Goal: Information Seeking & Learning: Learn about a topic

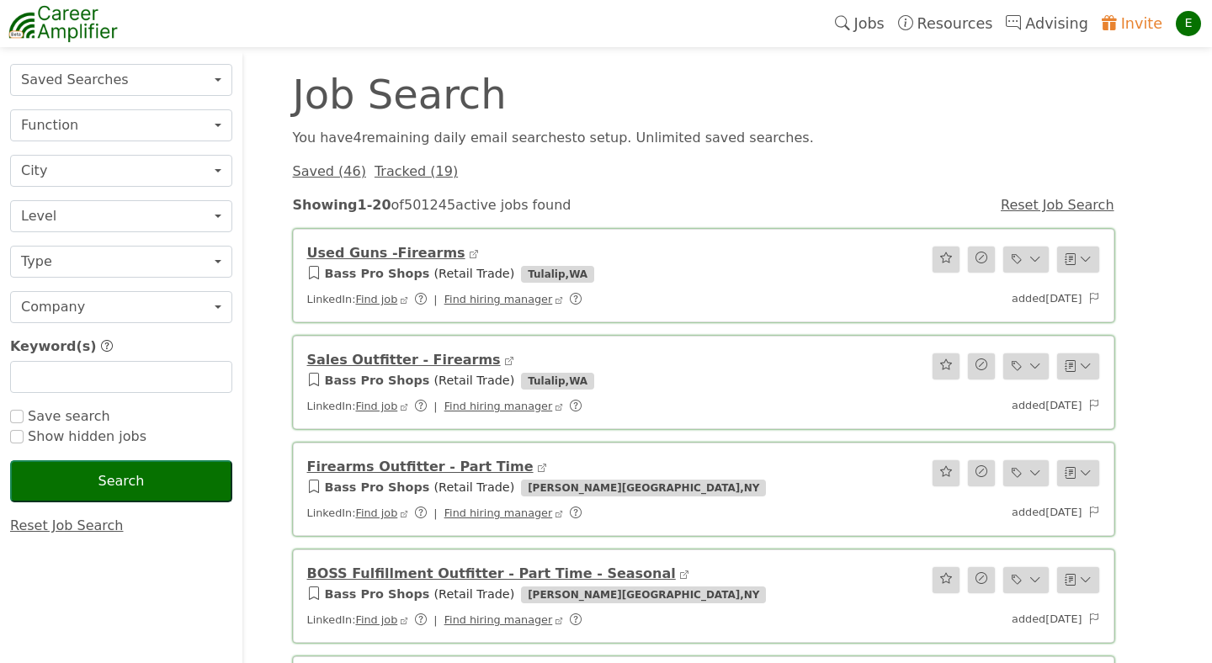
click at [791, 172] on div "Saved ( 46 ) Tracked ( 19 )" at bounding box center [703, 172] width 841 height 20
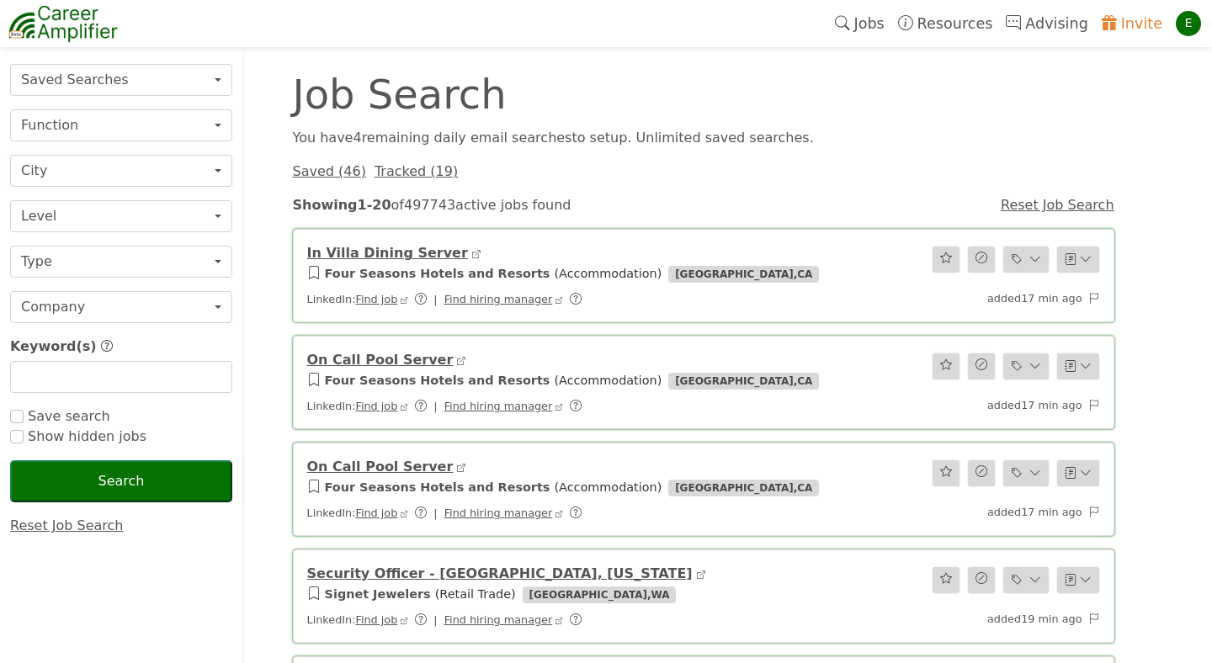
click at [217, 170] on button "City" at bounding box center [121, 171] width 222 height 32
click at [200, 77] on button "Saved Searches" at bounding box center [121, 80] width 222 height 32
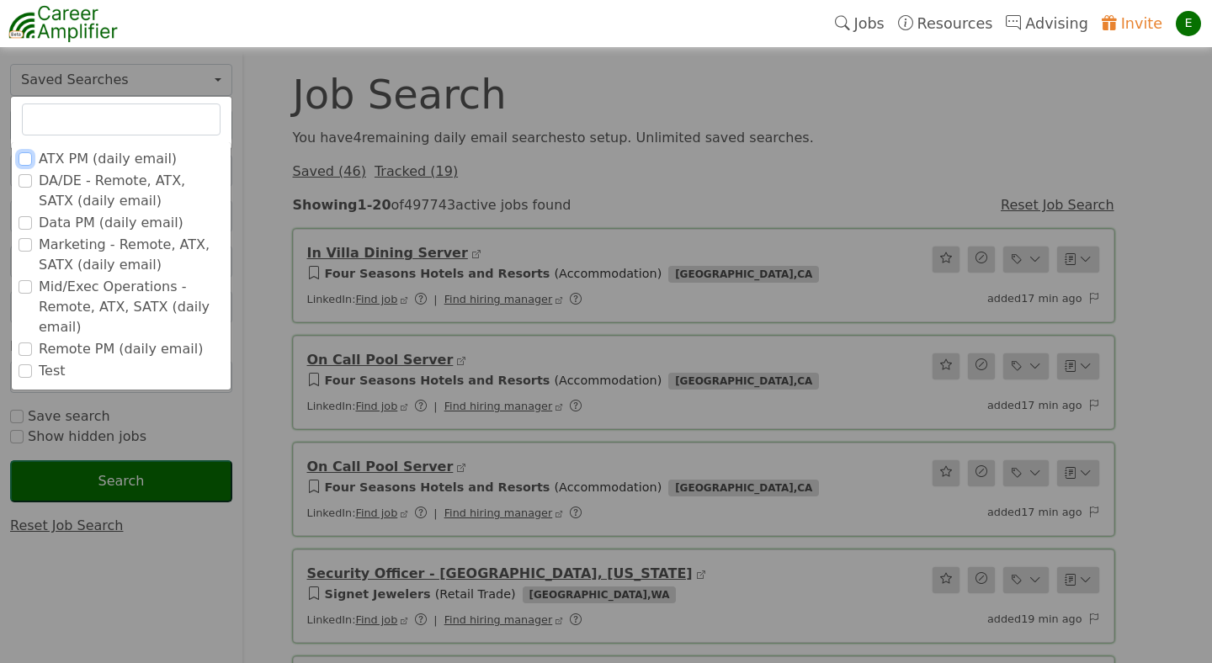
click at [27, 159] on input "ATX PM (daily email)" at bounding box center [25, 158] width 13 height 13
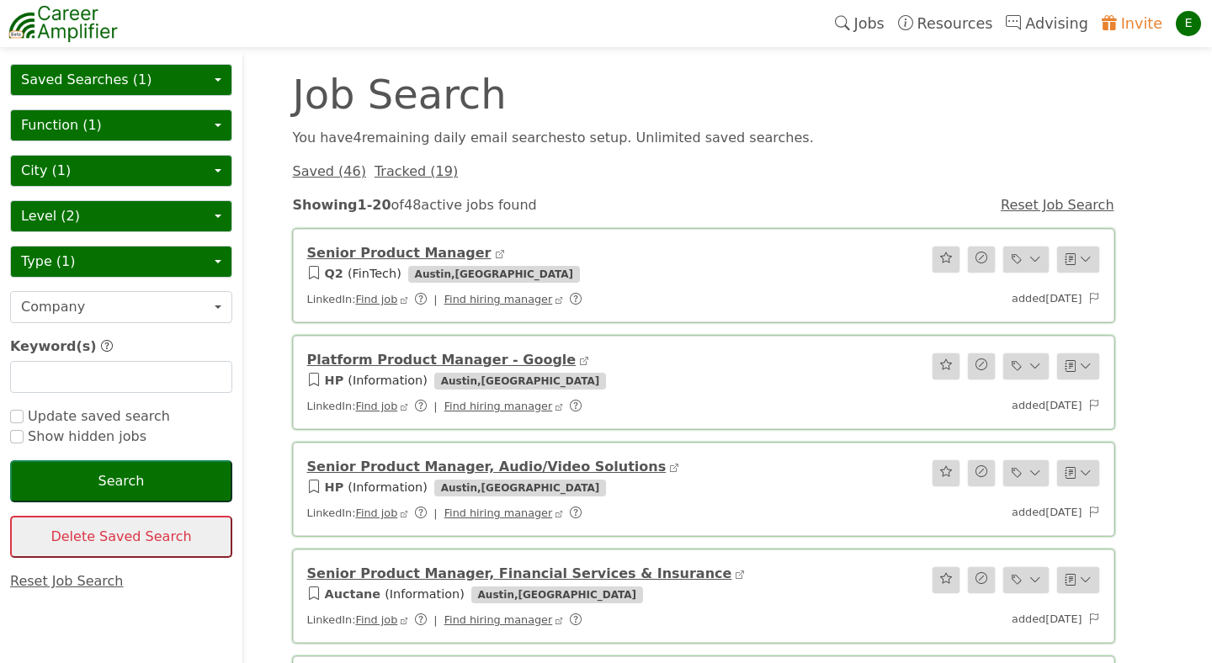
click at [217, 76] on button "Saved Searches (1)" at bounding box center [121, 80] width 222 height 32
click at [1043, 205] on link "Reset Job Search" at bounding box center [1057, 205] width 114 height 16
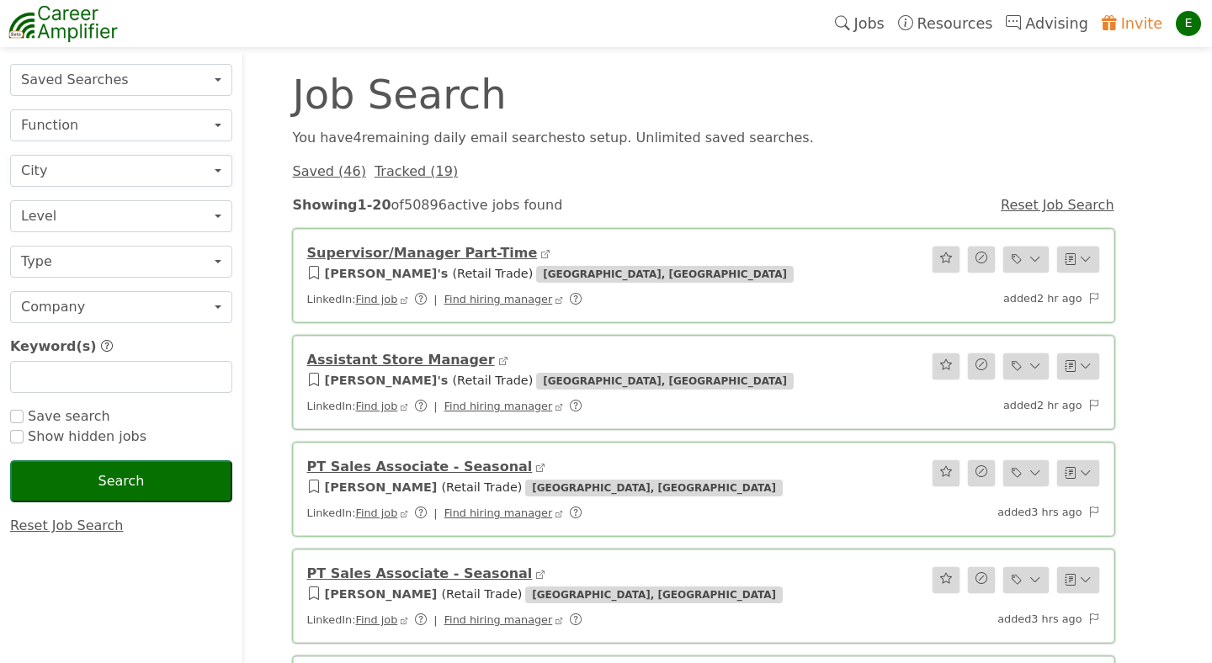
click at [217, 164] on button "City" at bounding box center [121, 171] width 222 height 32
click at [223, 125] on button "Function" at bounding box center [121, 125] width 222 height 32
click at [223, 82] on button "Saved Searches" at bounding box center [121, 80] width 222 height 32
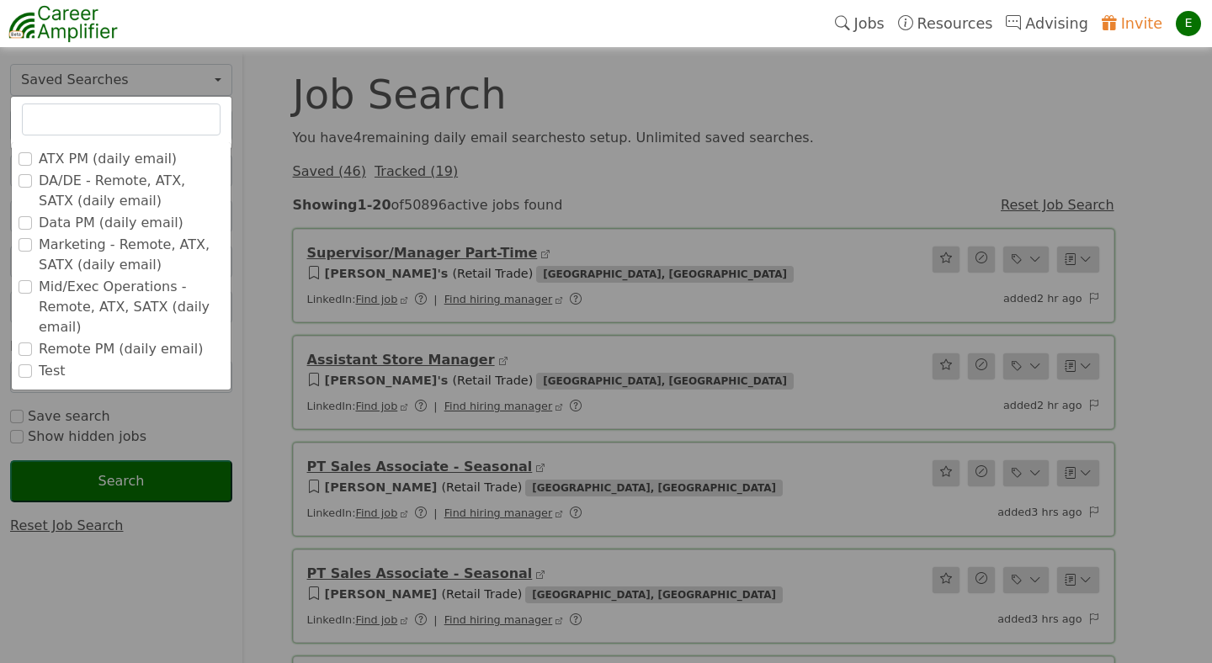
click at [77, 159] on label "ATX PM (daily email)" at bounding box center [108, 159] width 138 height 20
click at [0, 0] on input "ATX PM (daily email)" at bounding box center [0, 0] width 0 height 0
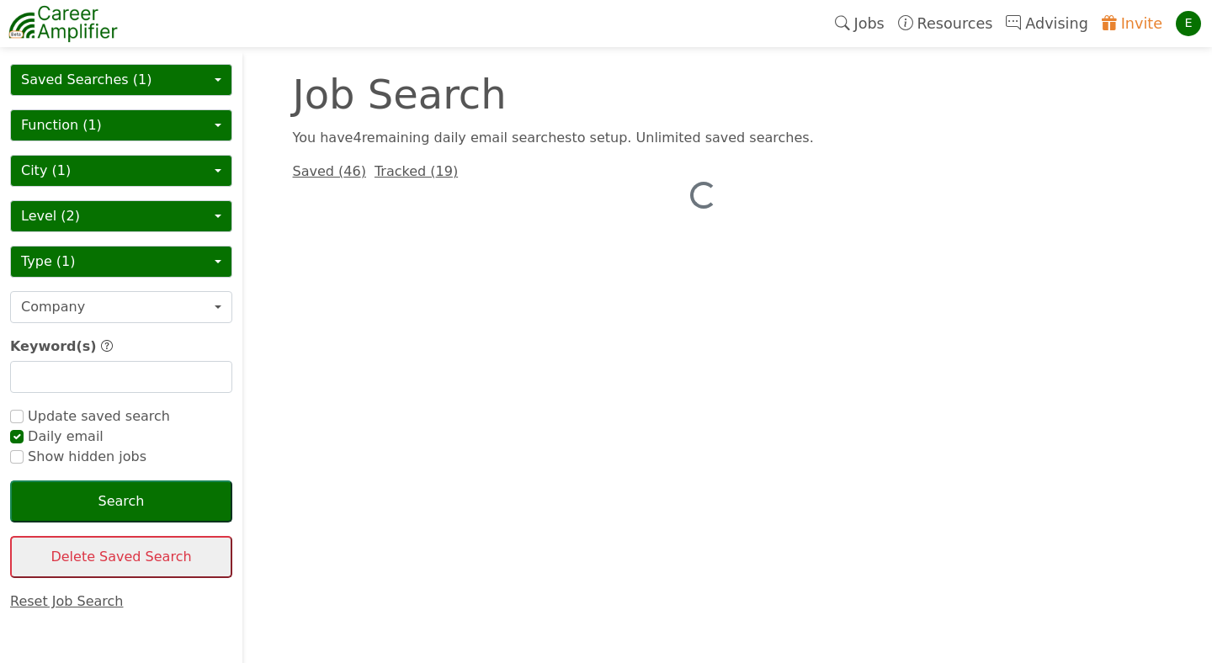
checkbox input "true"
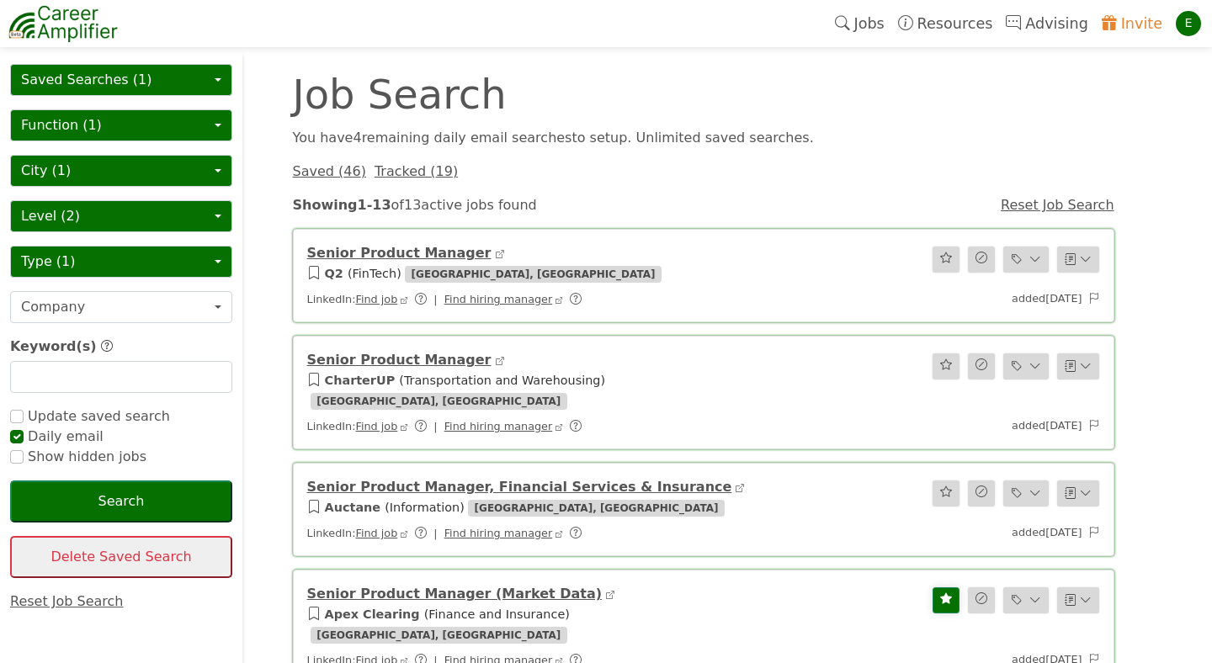
click at [1036, 200] on link "Reset Job Search" at bounding box center [1057, 205] width 114 height 16
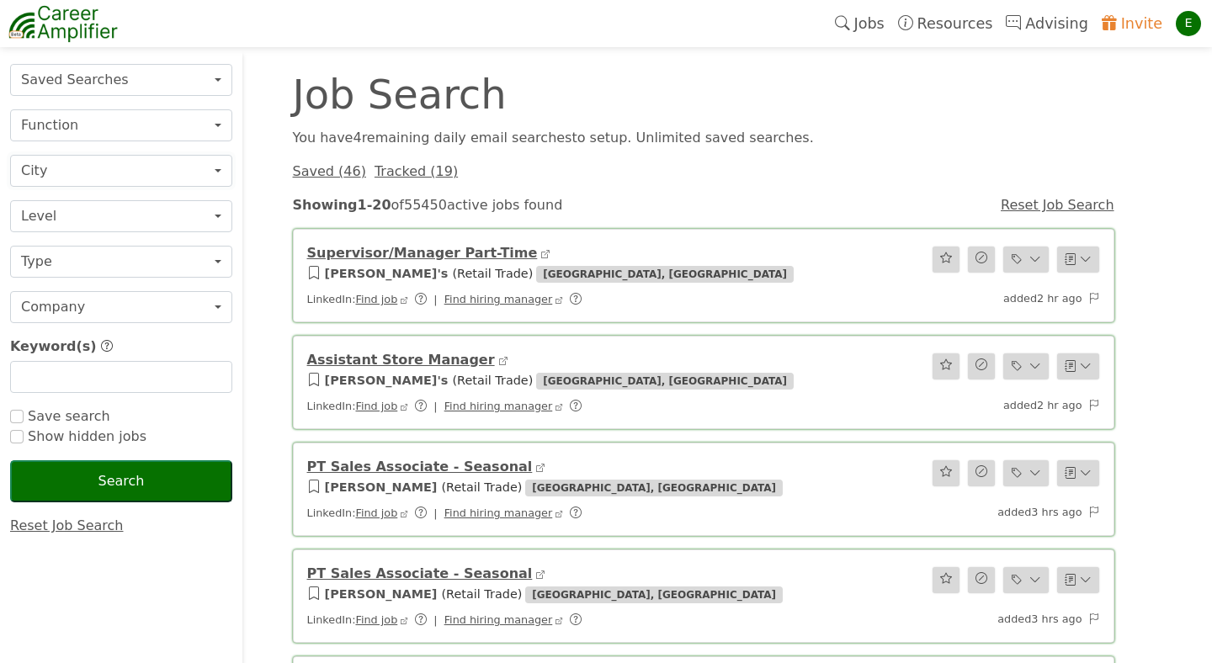
click at [219, 167] on button "City" at bounding box center [121, 171] width 222 height 32
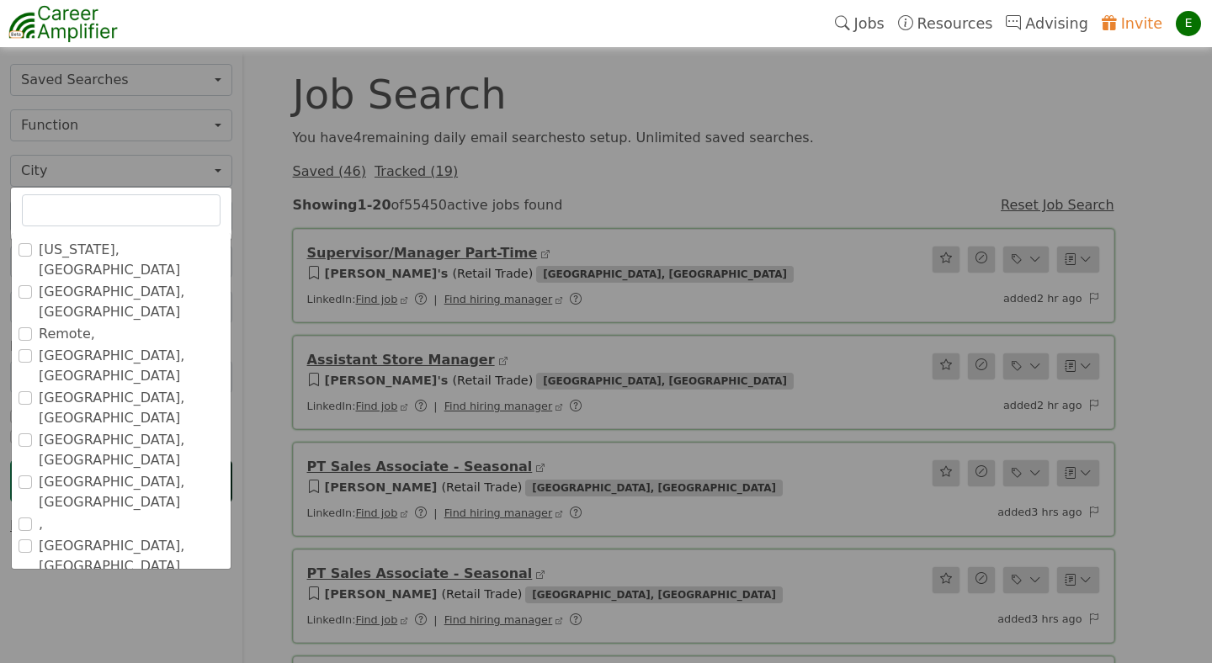
click at [139, 204] on input "text" at bounding box center [121, 210] width 199 height 32
click at [26, 327] on input "Remote," at bounding box center [25, 333] width 13 height 13
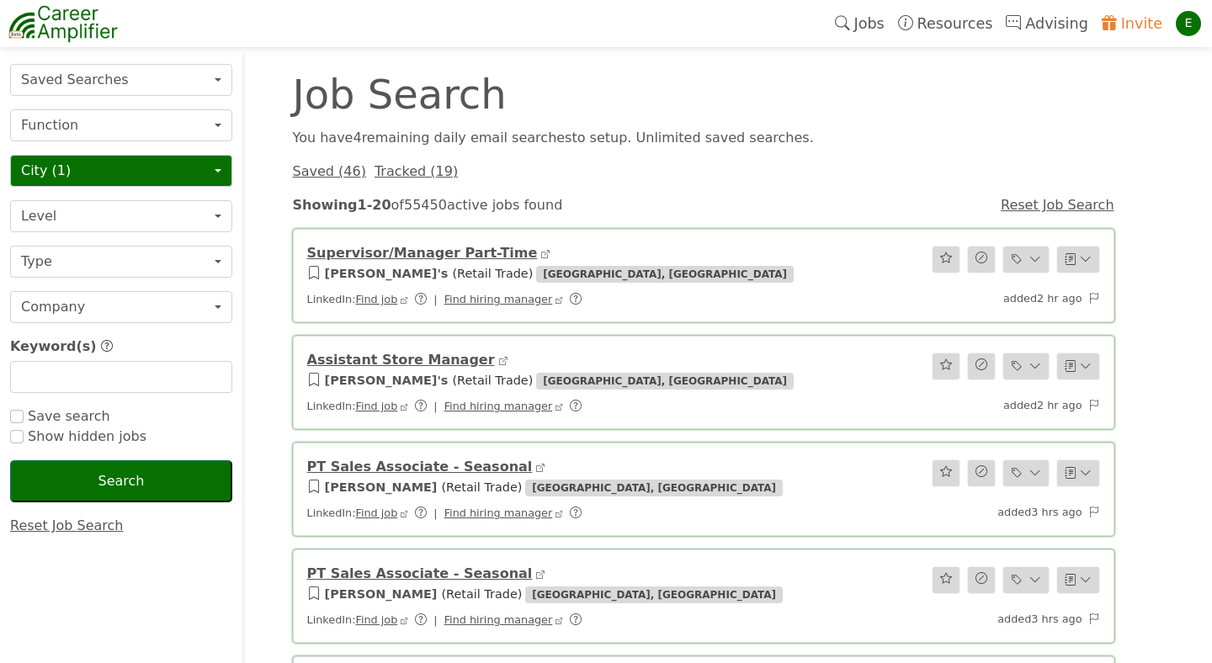
click at [143, 474] on button "Search" at bounding box center [121, 481] width 222 height 42
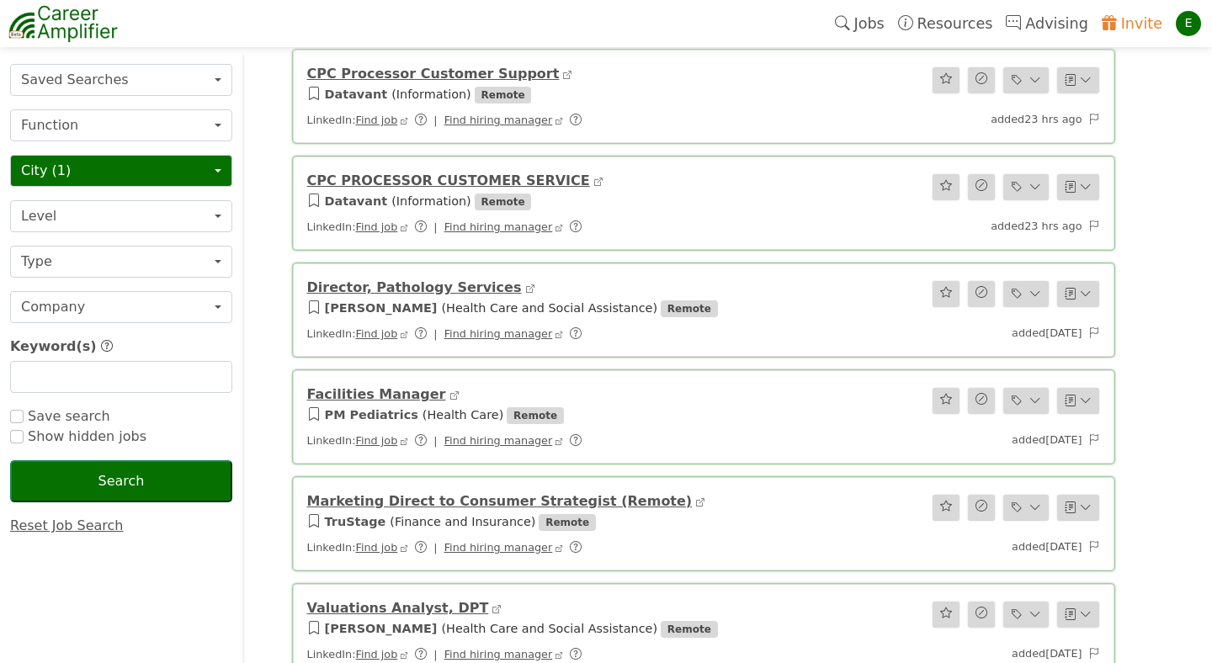
scroll to position [679, 0]
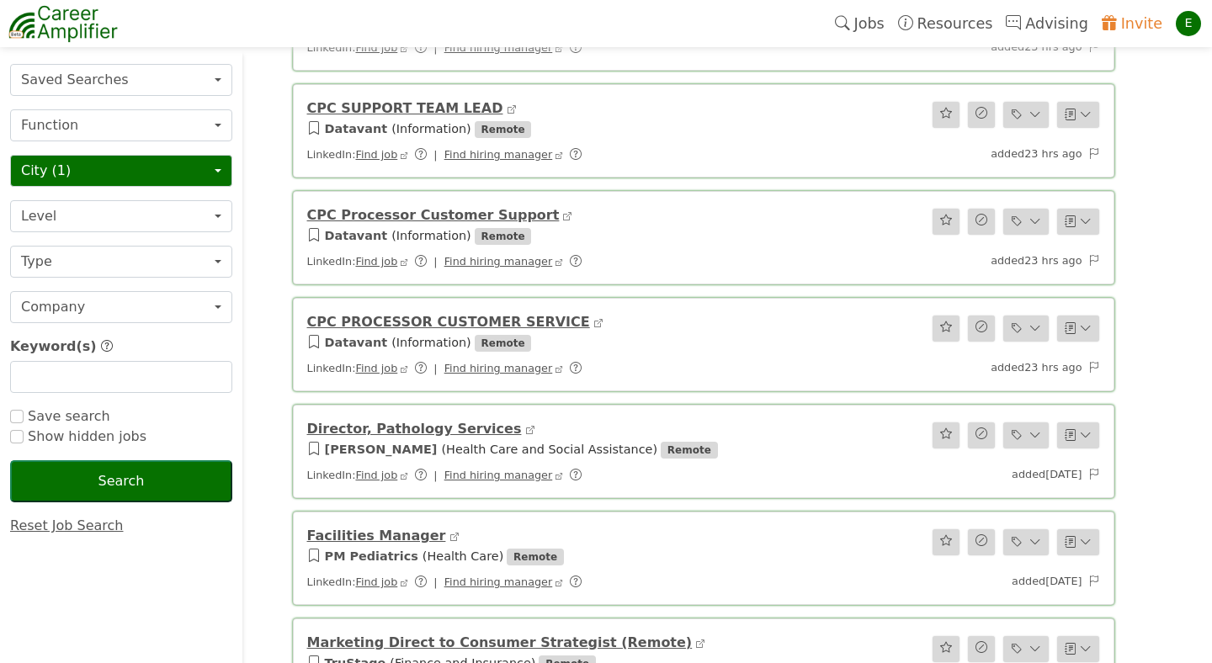
click at [407, 213] on link "CPC Processor Customer Support" at bounding box center [433, 215] width 252 height 16
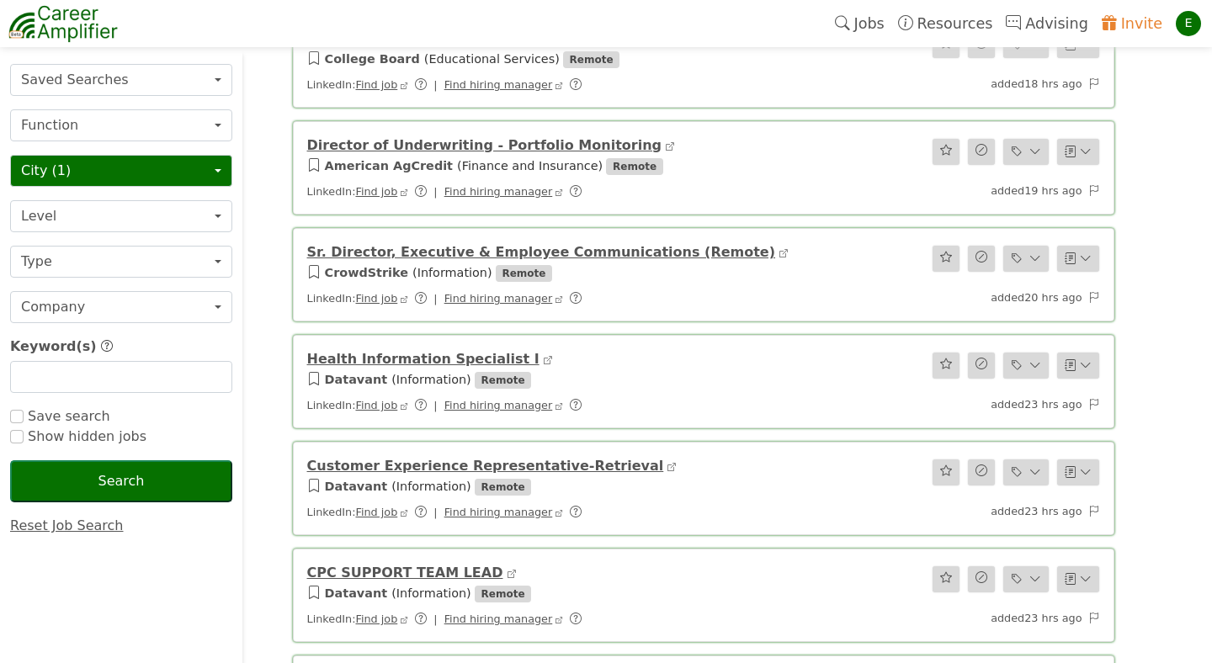
scroll to position [209, 0]
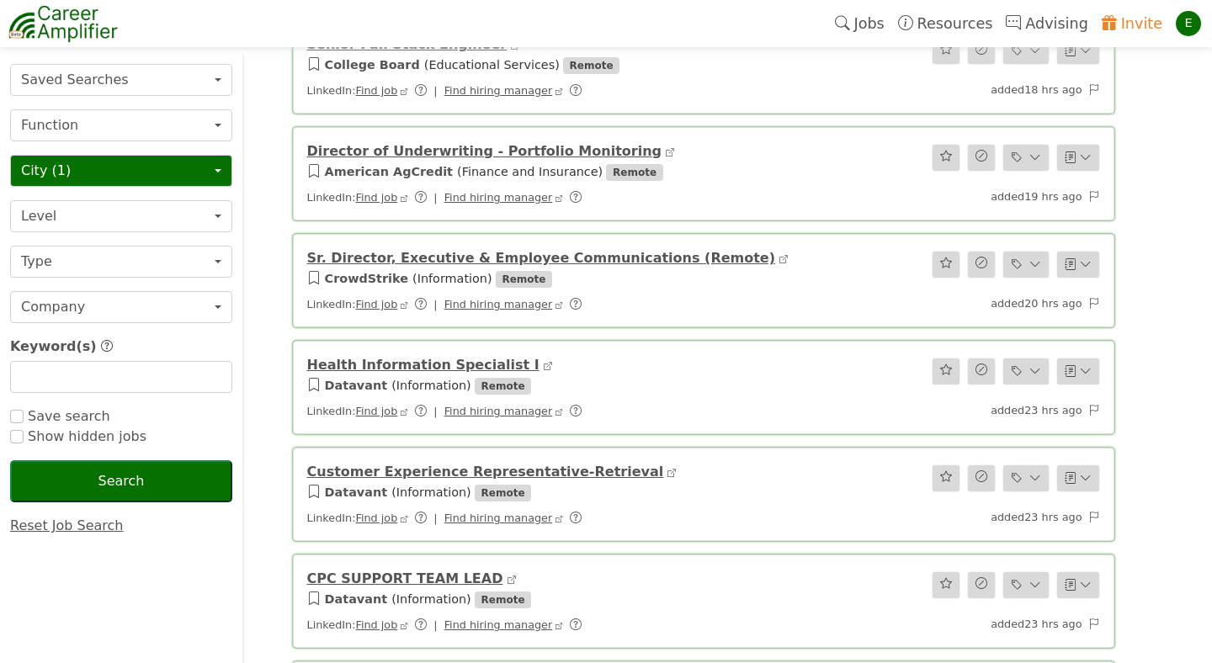
click at [402, 149] on link "Director of Underwriting - Portfolio Monitoring" at bounding box center [484, 151] width 355 height 16
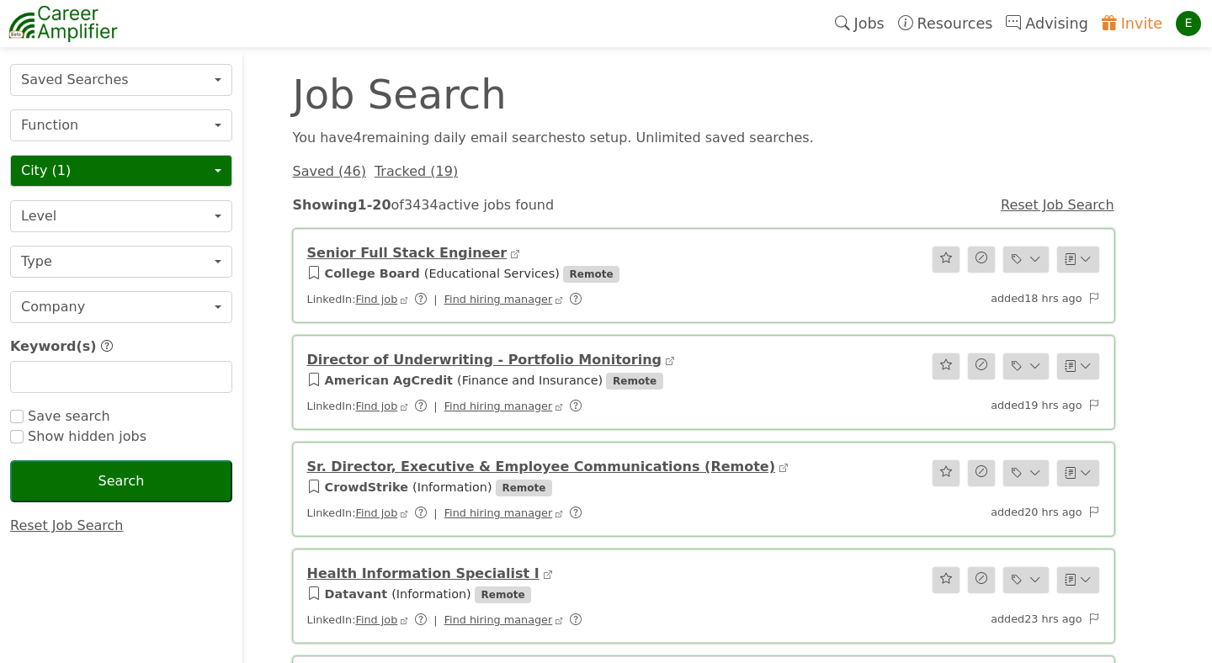
click at [42, 526] on link "Reset Job Search" at bounding box center [67, 525] width 114 height 16
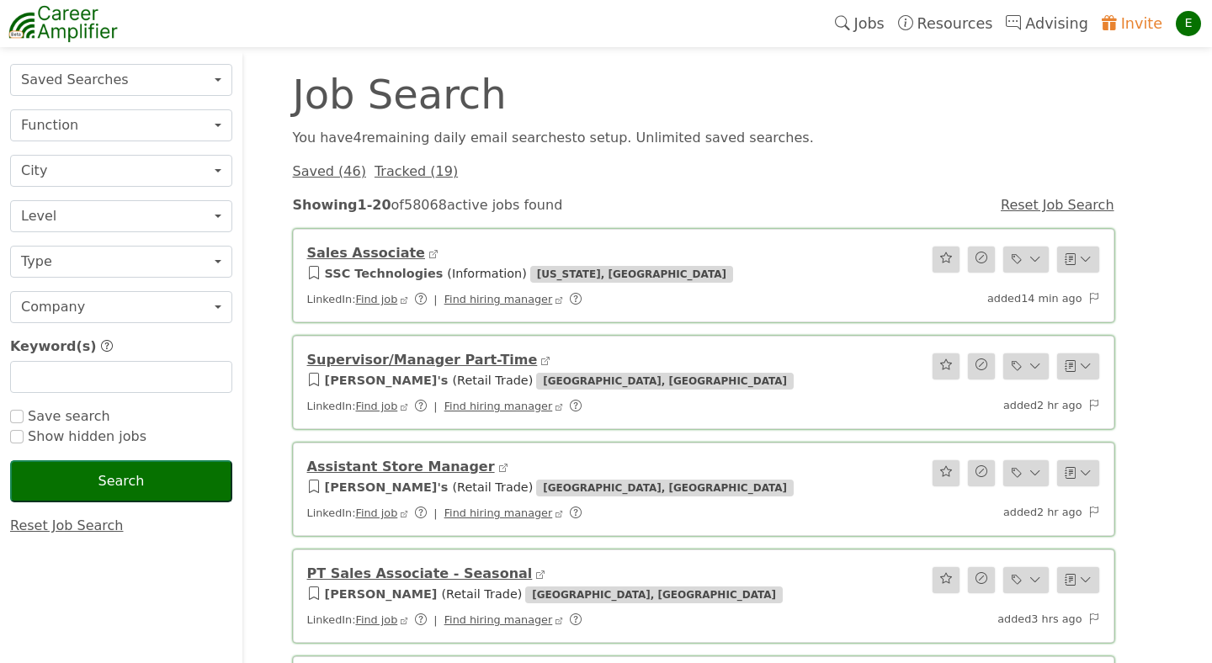
click at [771, 178] on div "Saved ( 46 ) Tracked ( 19 )" at bounding box center [703, 172] width 841 height 20
click at [326, 246] on link "Sales Associate" at bounding box center [366, 253] width 118 height 16
click at [387, 358] on link "Supervisor/Manager Part-Time" at bounding box center [422, 360] width 231 height 16
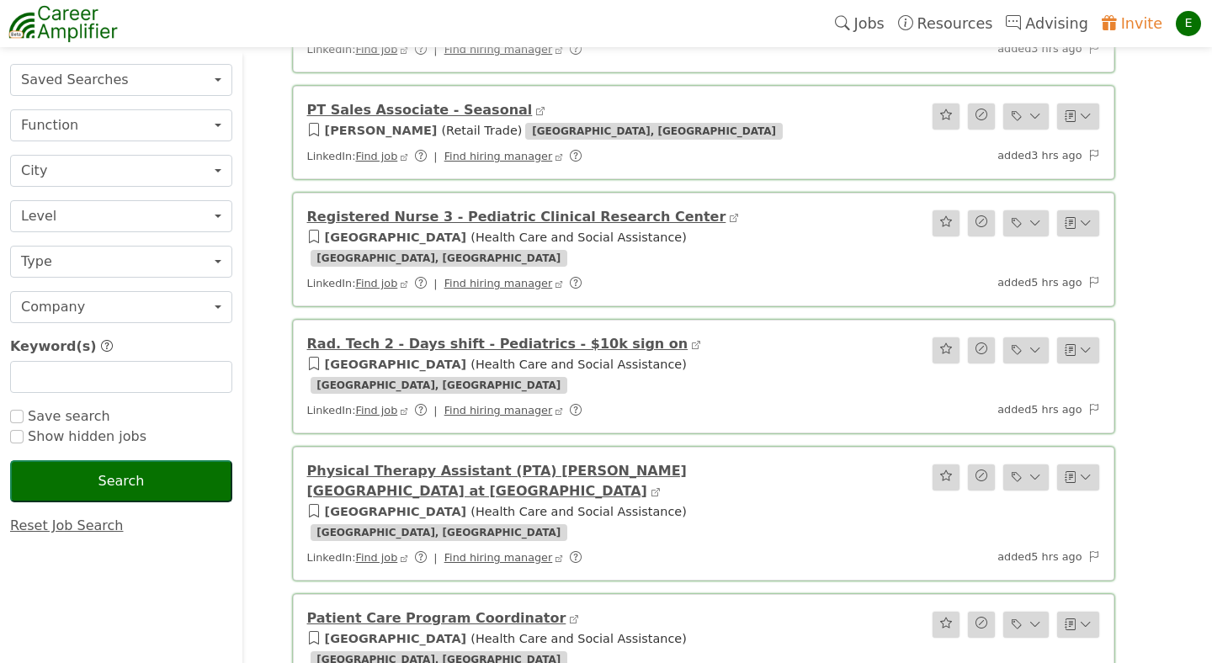
scroll to position [571, 0]
click at [463, 339] on link "Rad. Tech 2 - Days shift - Pediatrics - $10k sign on" at bounding box center [497, 343] width 381 height 16
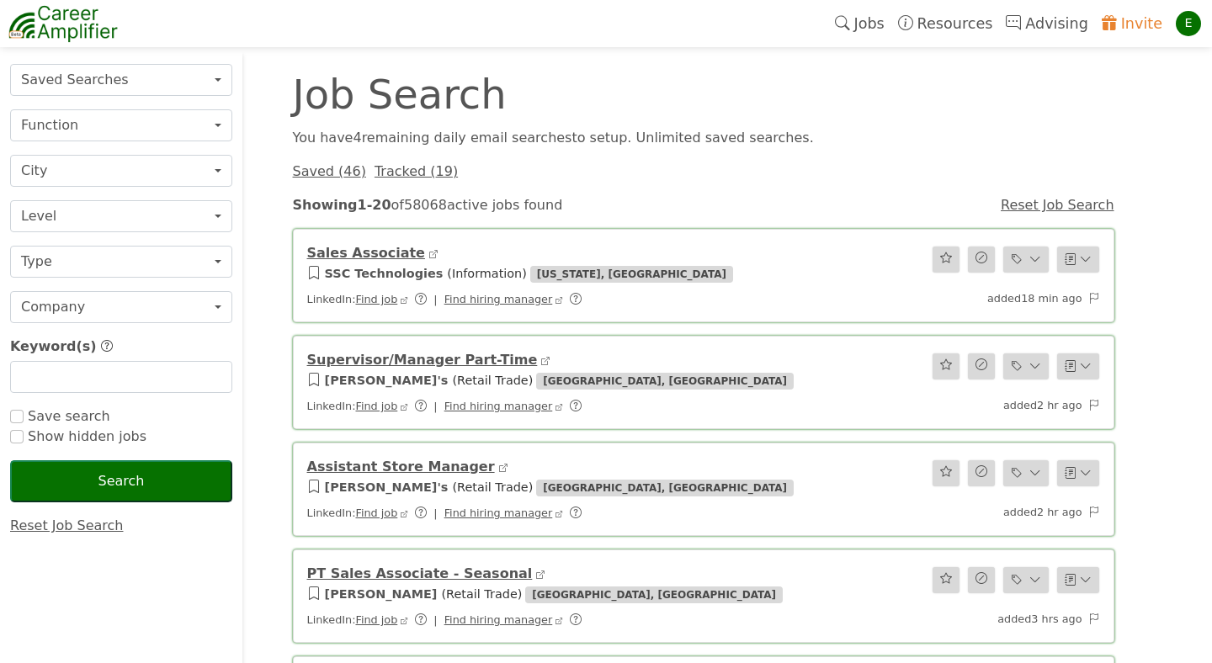
click at [947, 95] on div "Job Search" at bounding box center [703, 94] width 841 height 40
click at [199, 172] on button "City" at bounding box center [121, 171] width 222 height 32
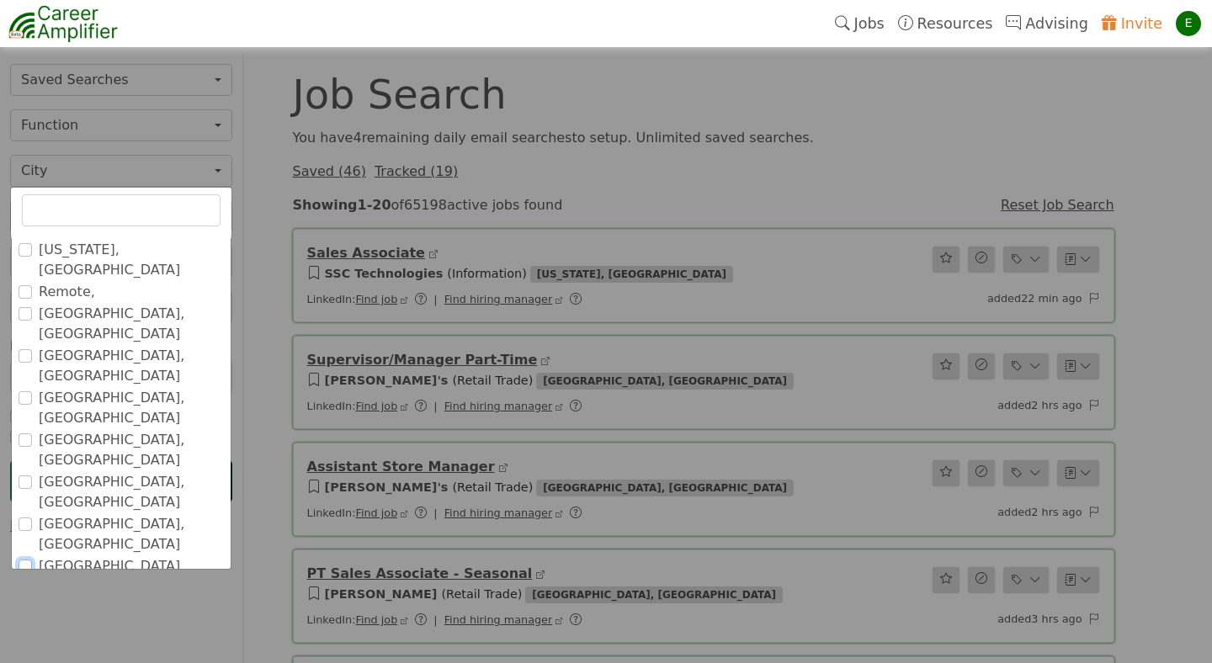
click at [27, 560] on input "[GEOGRAPHIC_DATA], [GEOGRAPHIC_DATA]" at bounding box center [25, 566] width 13 height 13
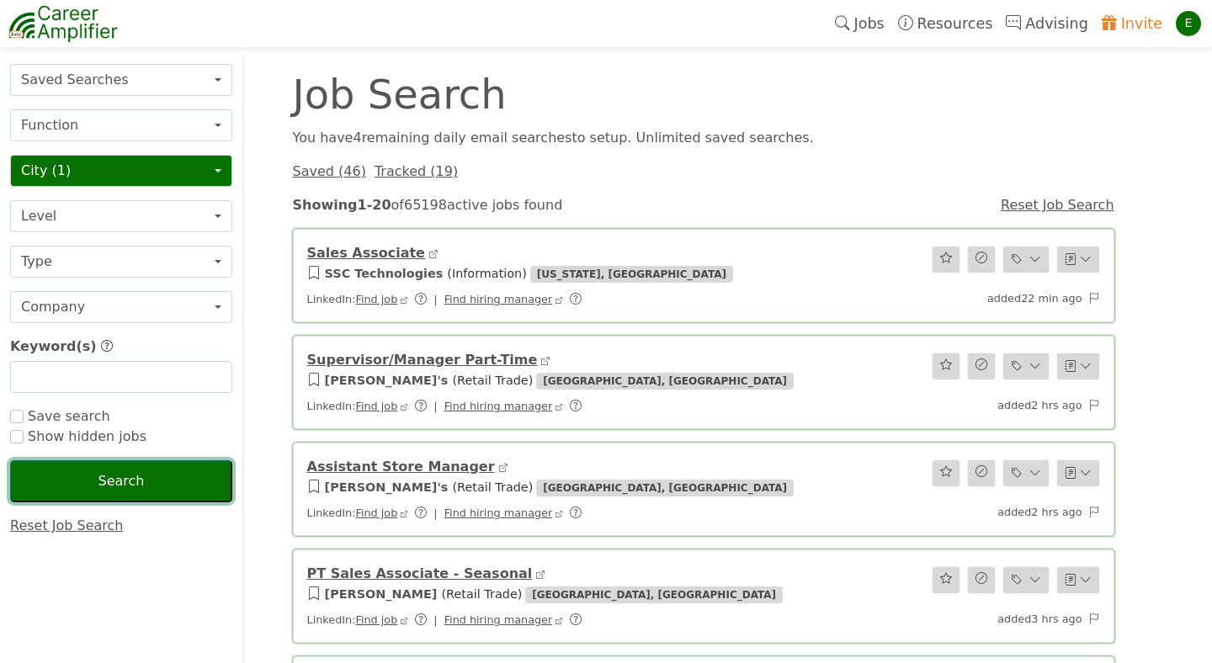
click at [130, 474] on button "Search" at bounding box center [121, 481] width 222 height 42
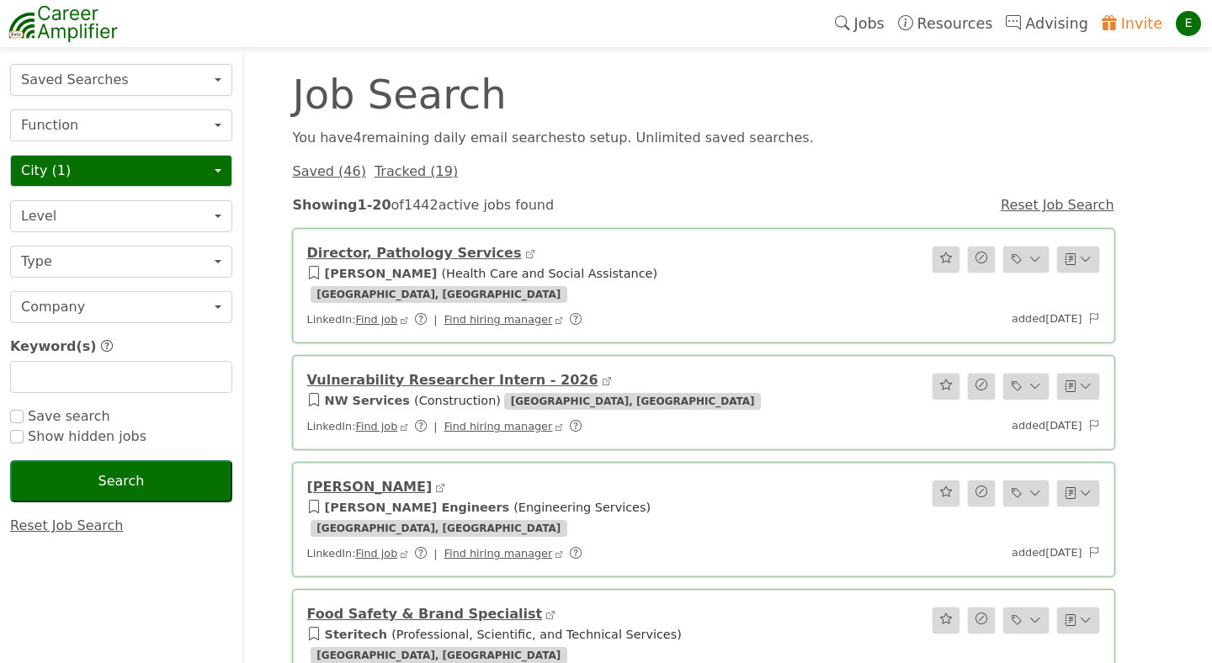
click at [210, 86] on button "Saved Searches" at bounding box center [121, 80] width 222 height 32
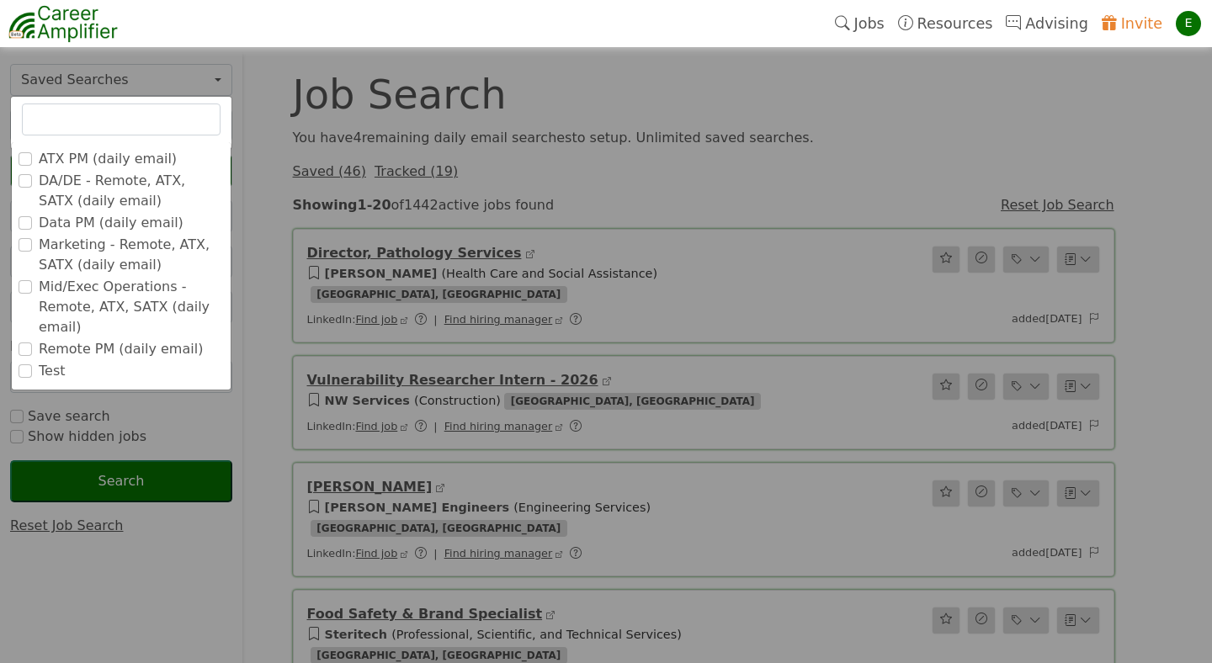
click at [27, 161] on input "ATX PM (daily email)" at bounding box center [25, 158] width 13 height 13
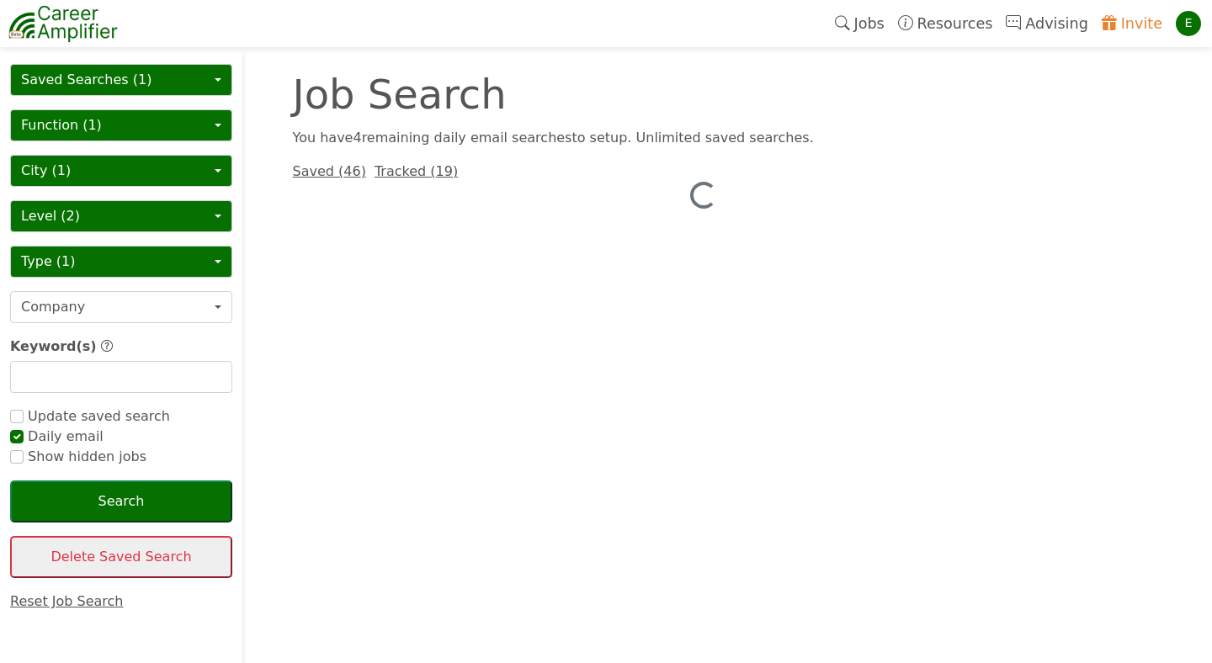
checkbox input "true"
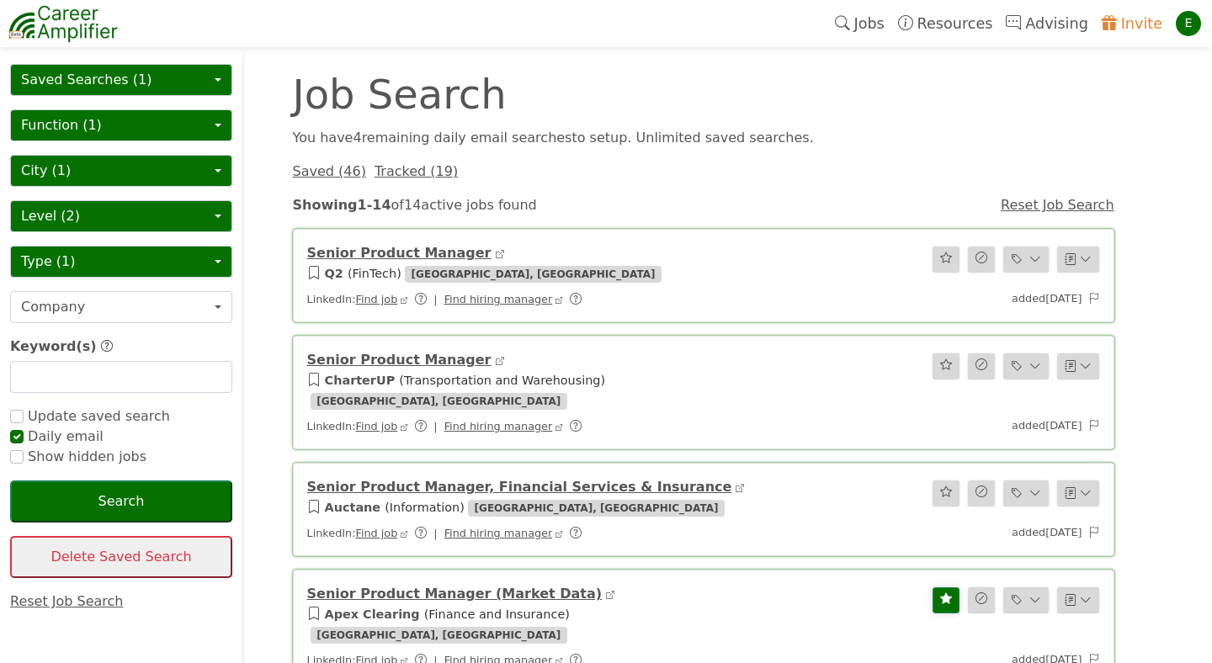
click at [1036, 202] on link "Reset Job Search" at bounding box center [1057, 205] width 114 height 16
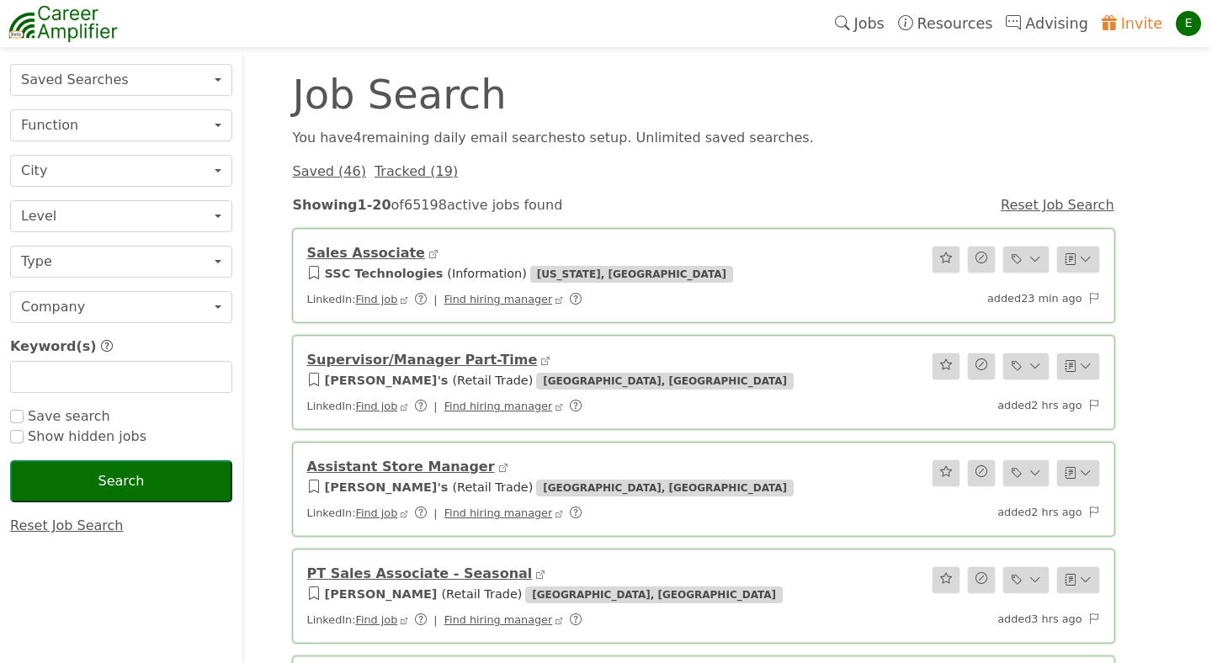
click at [877, 143] on div "You have 4 remaining daily email search es to setup. Unlimited saved searches." at bounding box center [703, 138] width 841 height 20
click at [213, 166] on button "City" at bounding box center [121, 171] width 222 height 32
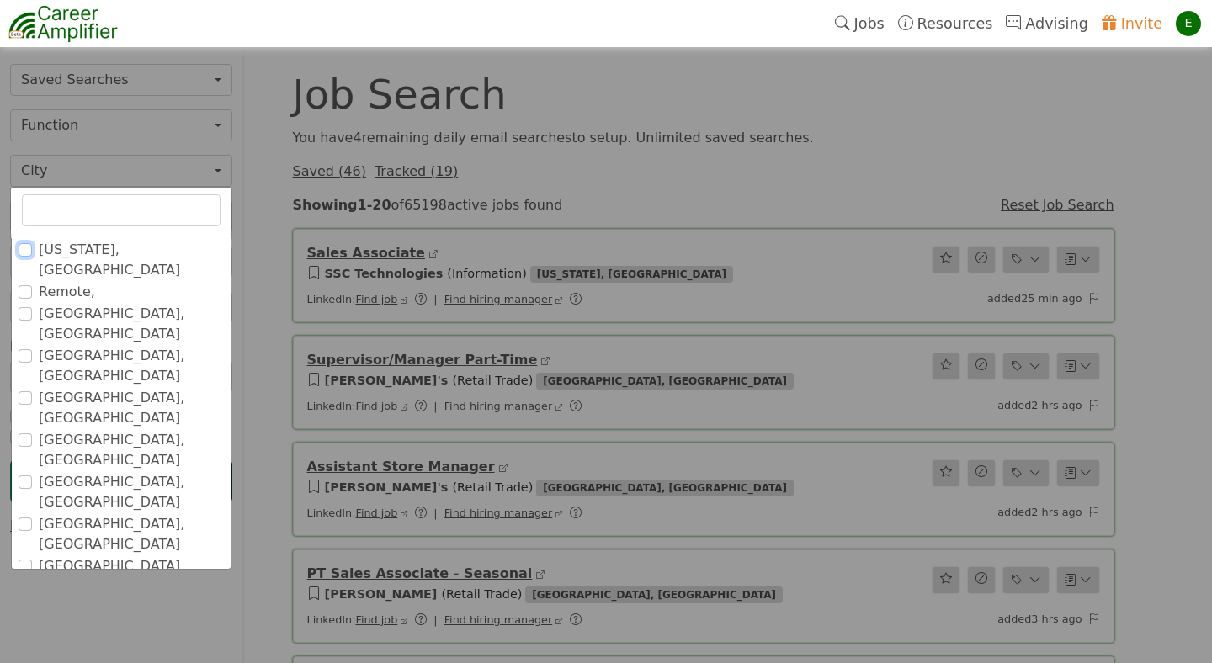
click at [24, 249] on input "[US_STATE], [GEOGRAPHIC_DATA]" at bounding box center [25, 249] width 13 height 13
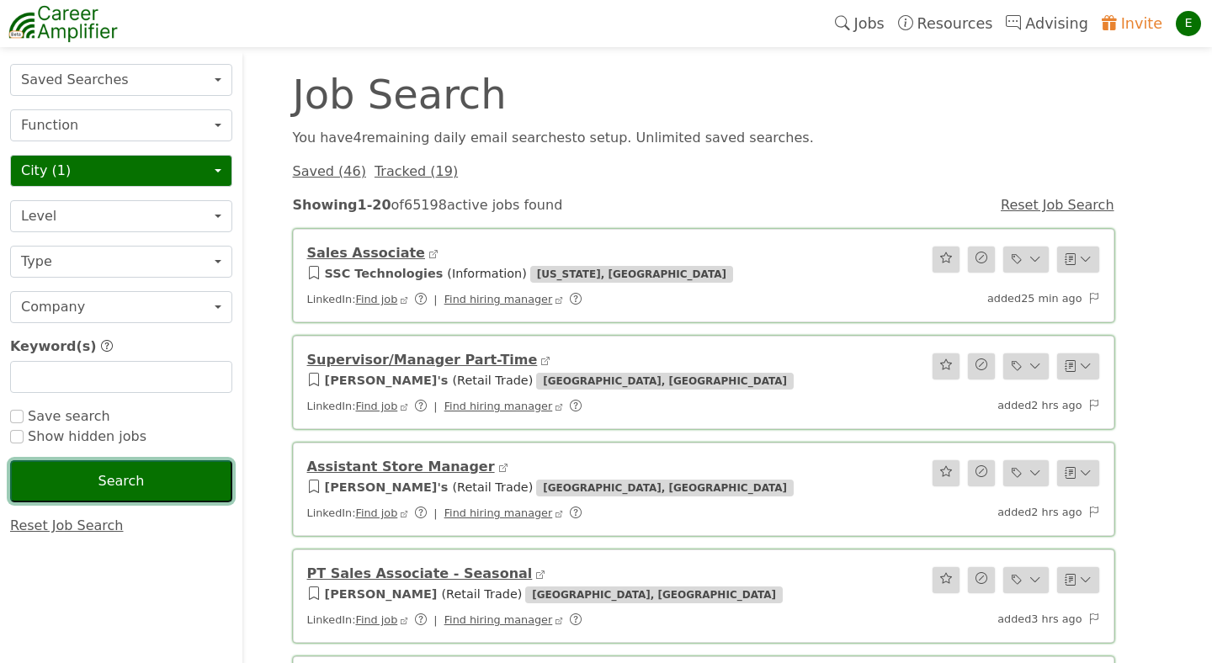
click at [123, 483] on button "Search" at bounding box center [121, 481] width 222 height 42
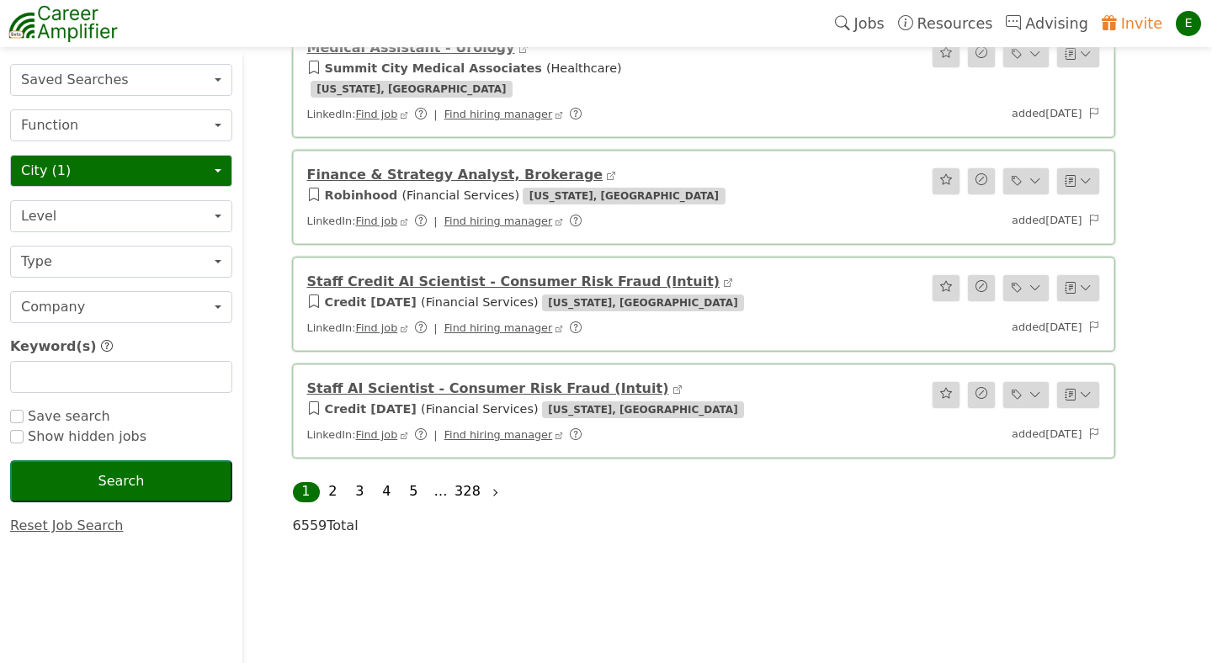
scroll to position [2019, 0]
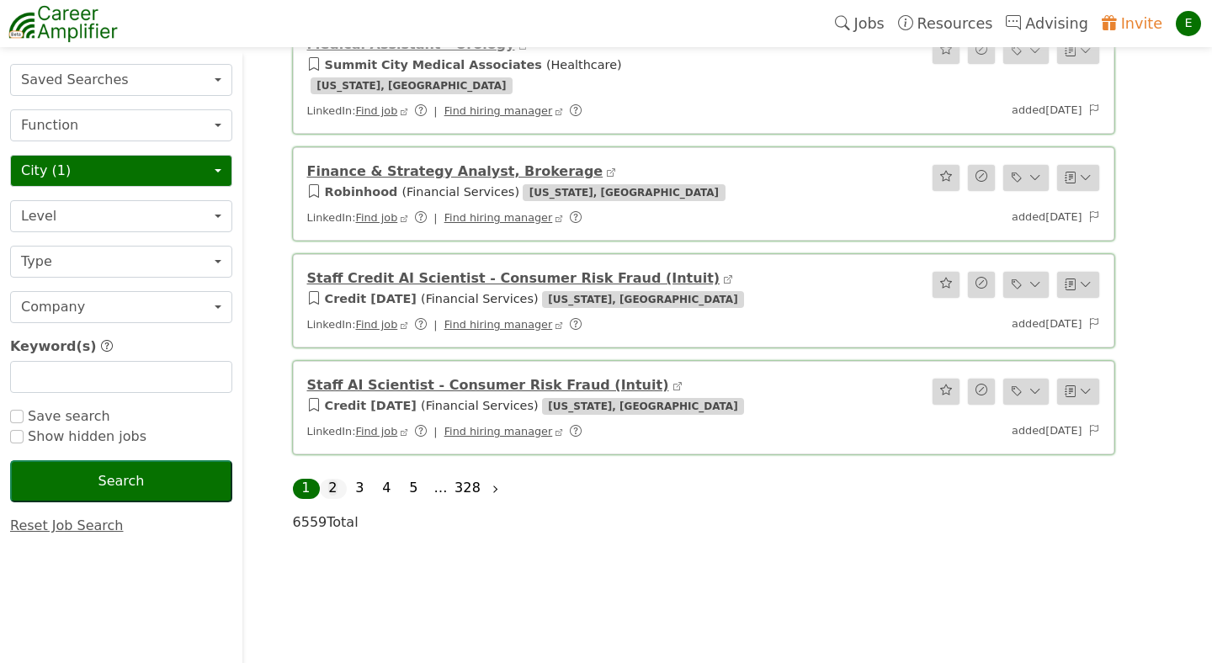
click at [332, 480] on link "2" at bounding box center [332, 488] width 8 height 16
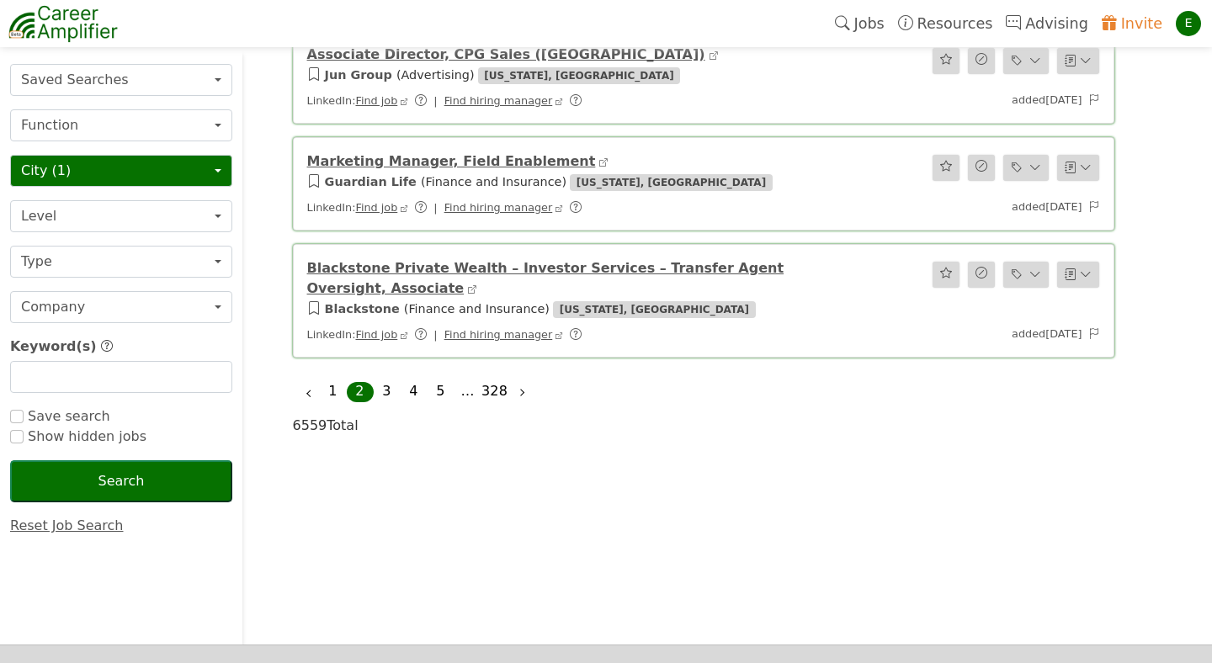
scroll to position [2217, 0]
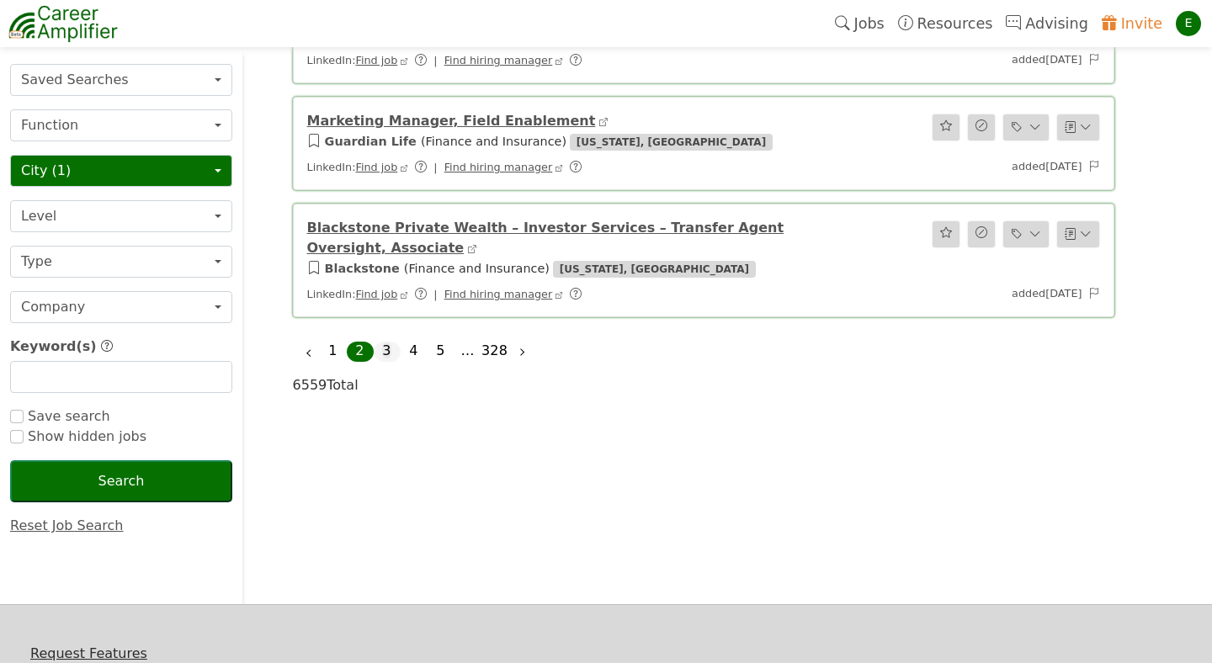
click at [385, 342] on link "3" at bounding box center [386, 350] width 8 height 16
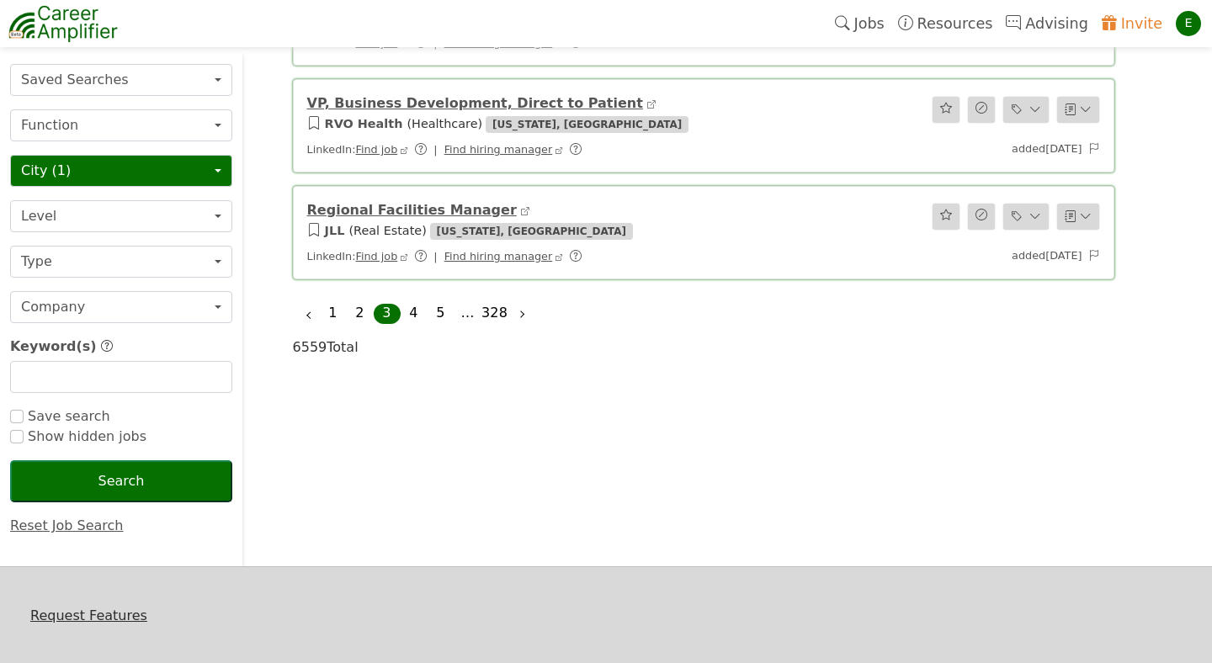
scroll to position [2184, 0]
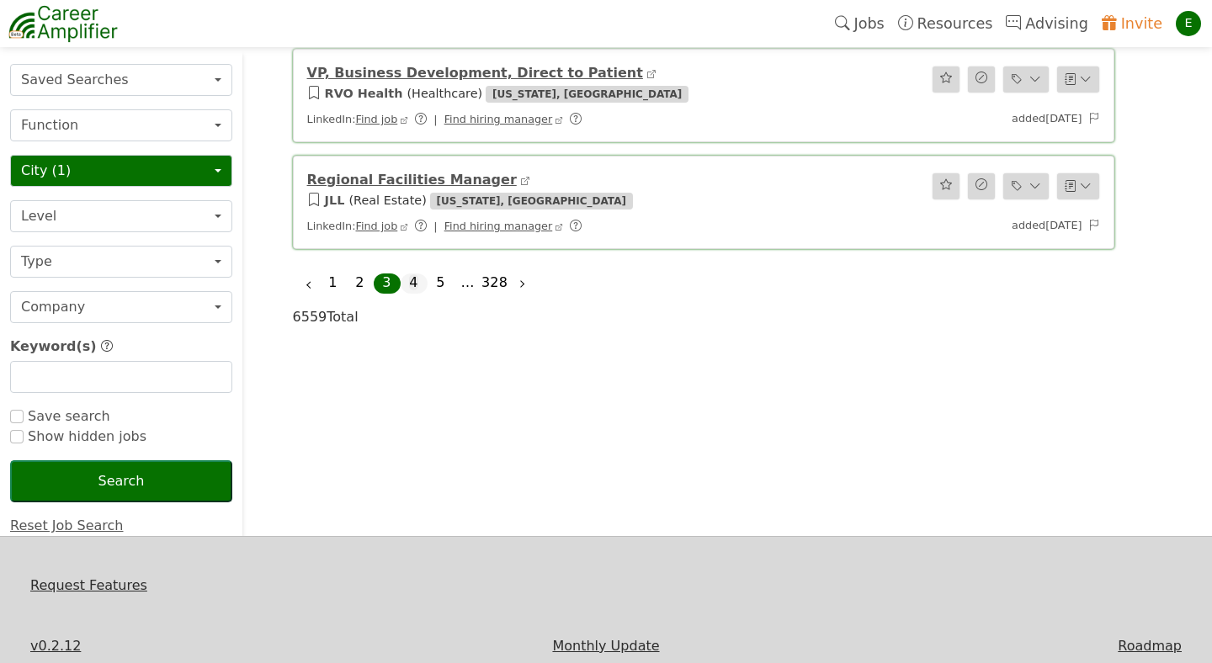
click at [410, 274] on link "4" at bounding box center [413, 282] width 8 height 16
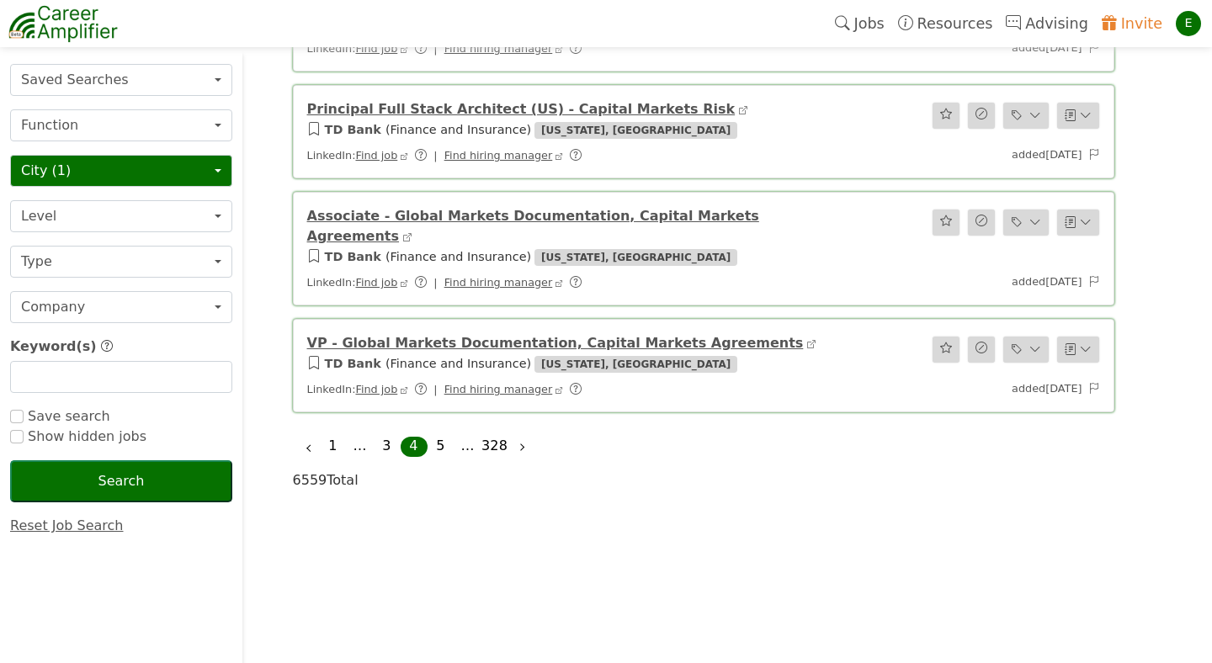
scroll to position [2184, 0]
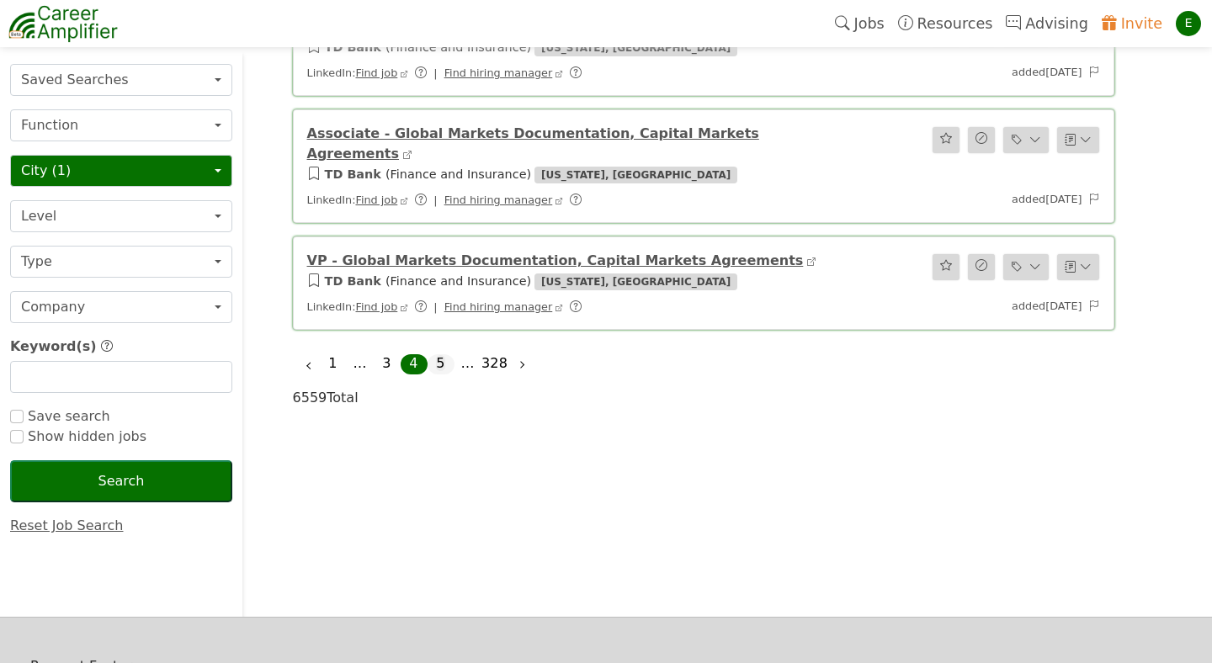
click at [443, 355] on link "5" at bounding box center [440, 363] width 8 height 16
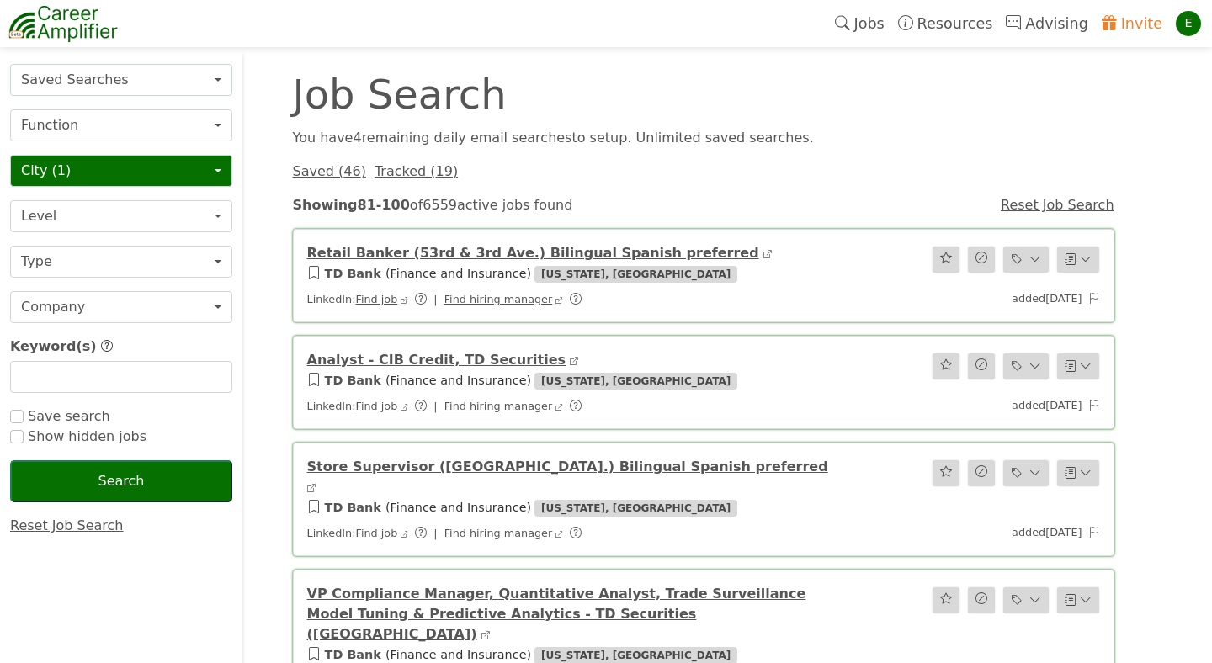
click at [174, 83] on button "Saved Searches" at bounding box center [121, 80] width 222 height 32
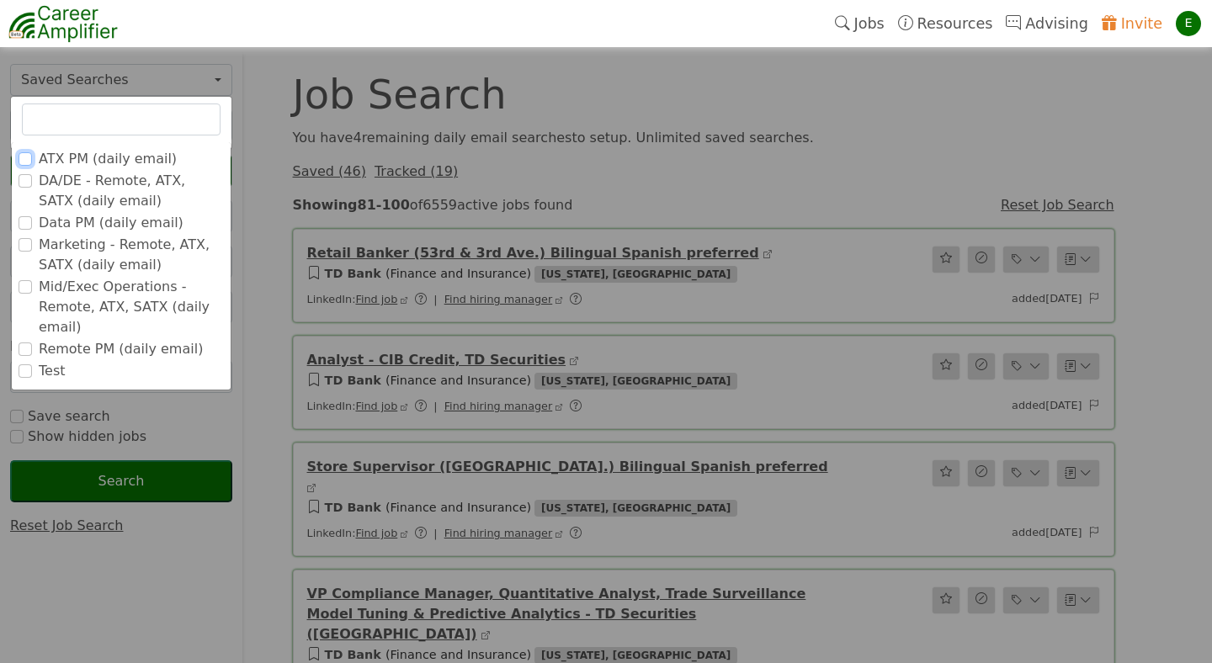
click at [26, 159] on input "ATX PM (daily email)" at bounding box center [25, 158] width 13 height 13
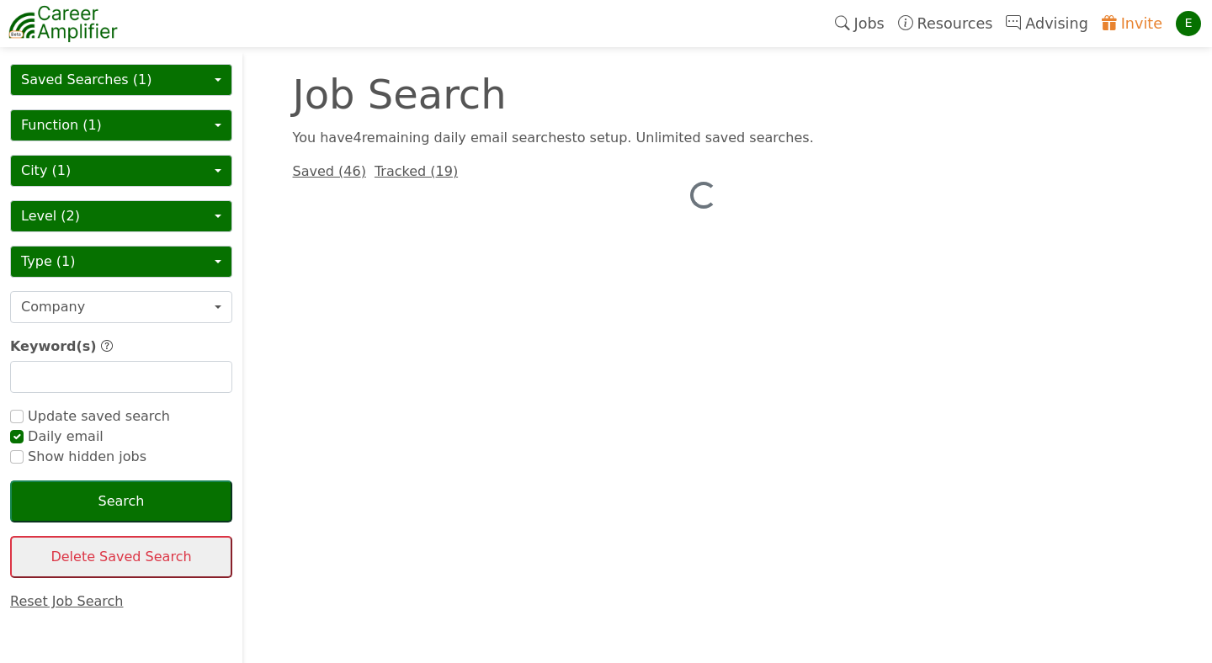
checkbox input "true"
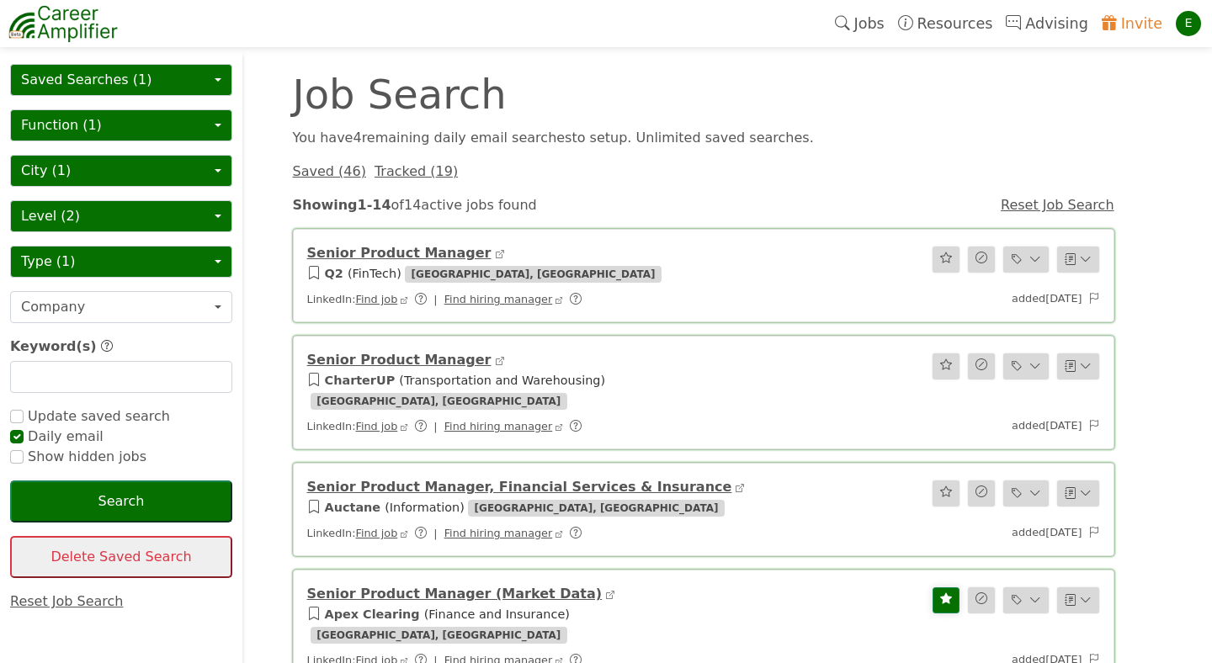
click at [180, 81] on button "Saved Searches (1)" at bounding box center [121, 80] width 222 height 32
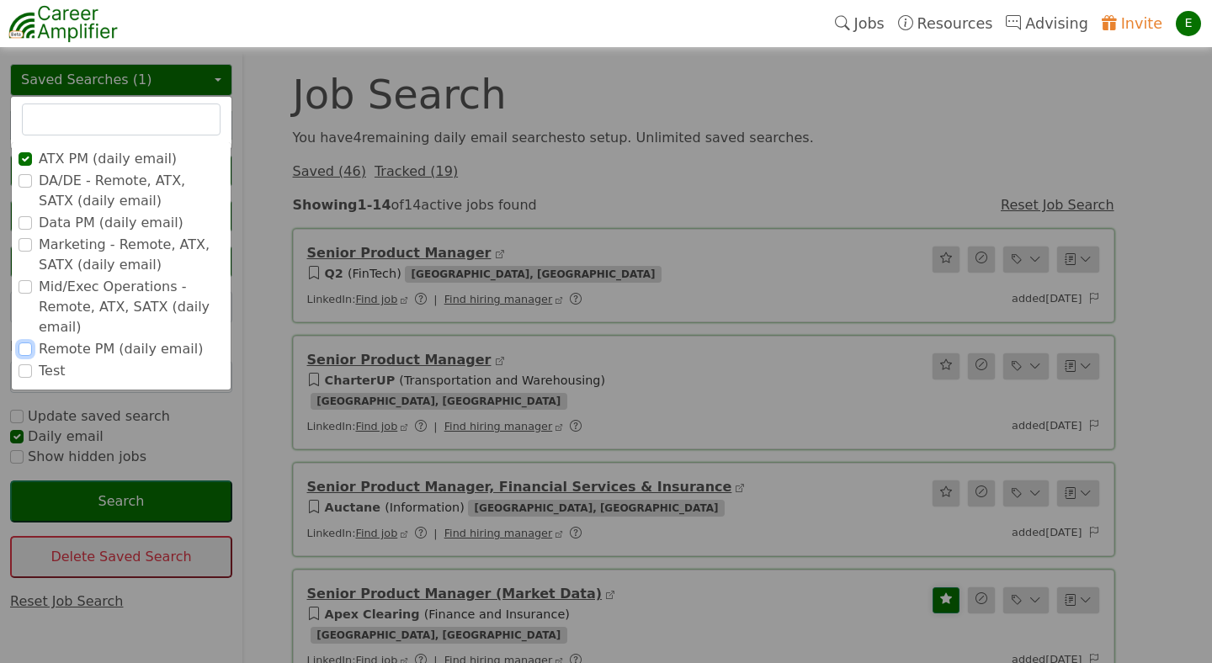
click at [28, 346] on input "Remote PM (daily email)" at bounding box center [25, 348] width 13 height 13
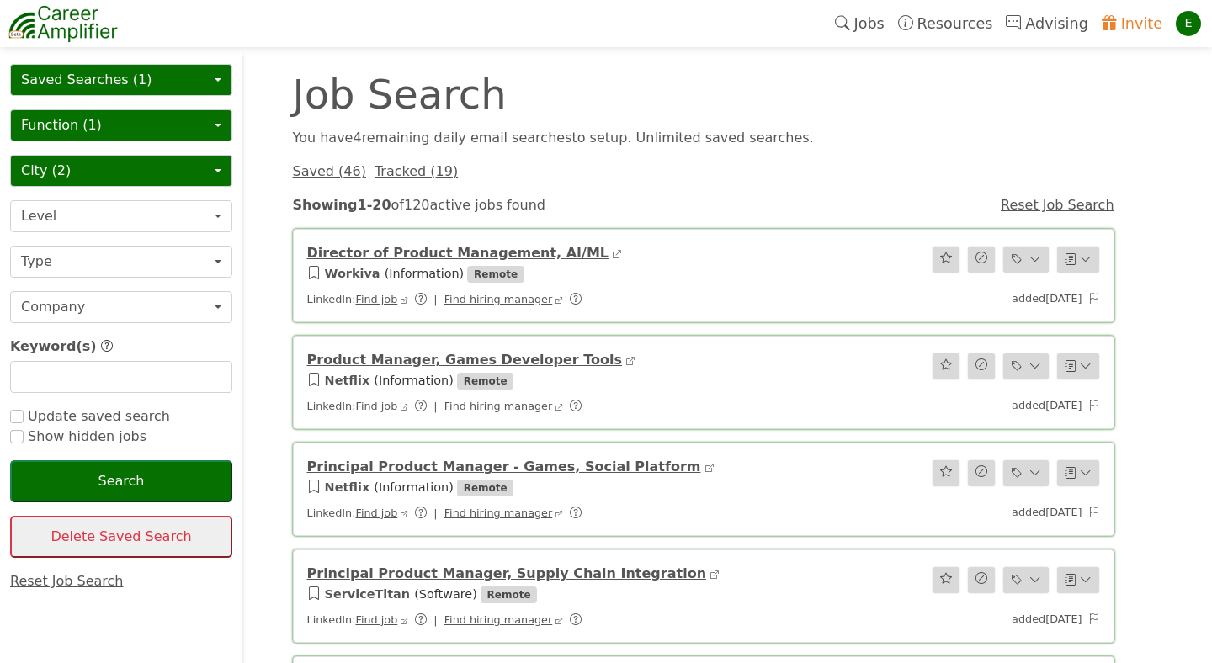
click at [1042, 209] on link "Reset Job Search" at bounding box center [1057, 205] width 114 height 16
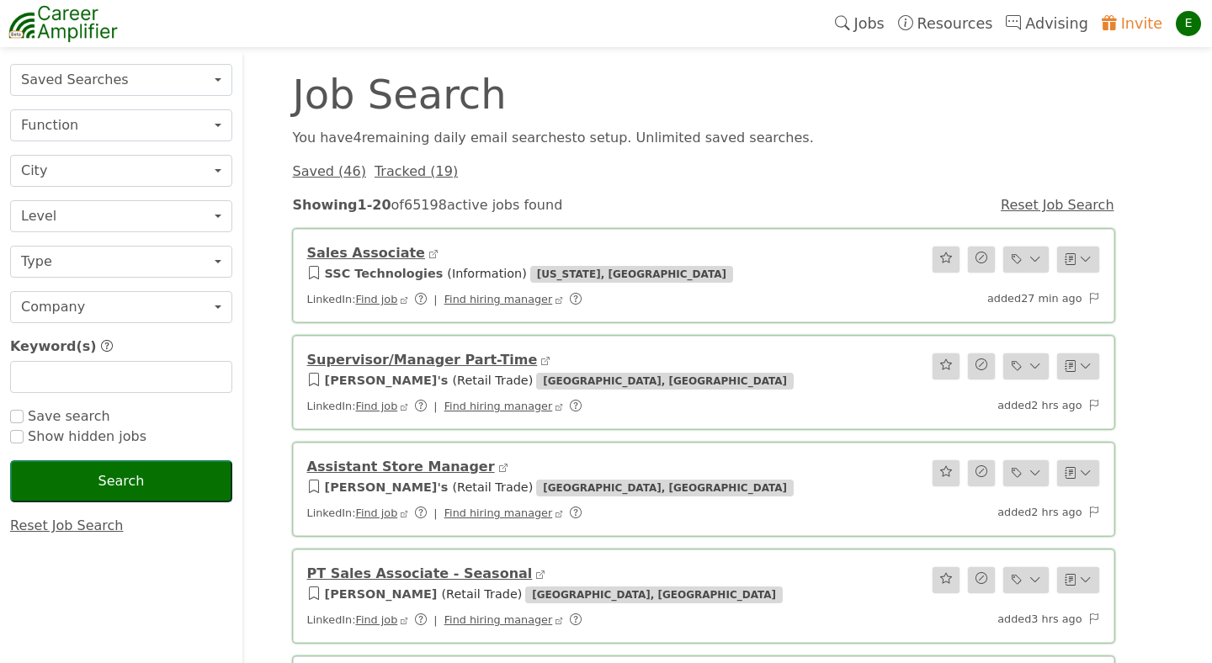
click at [727, 82] on div "Job Search" at bounding box center [598, 94] width 631 height 40
click at [1053, 16] on link "Advising" at bounding box center [1046, 23] width 95 height 39
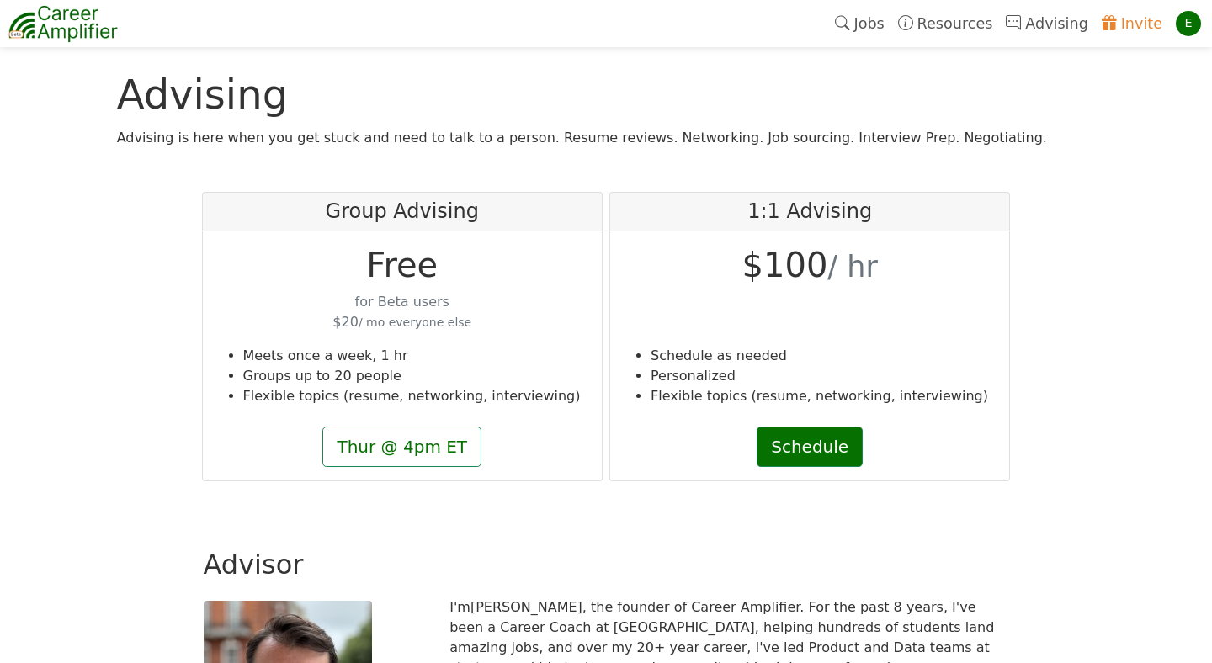
click at [987, 28] on link "Resources" at bounding box center [945, 23] width 109 height 39
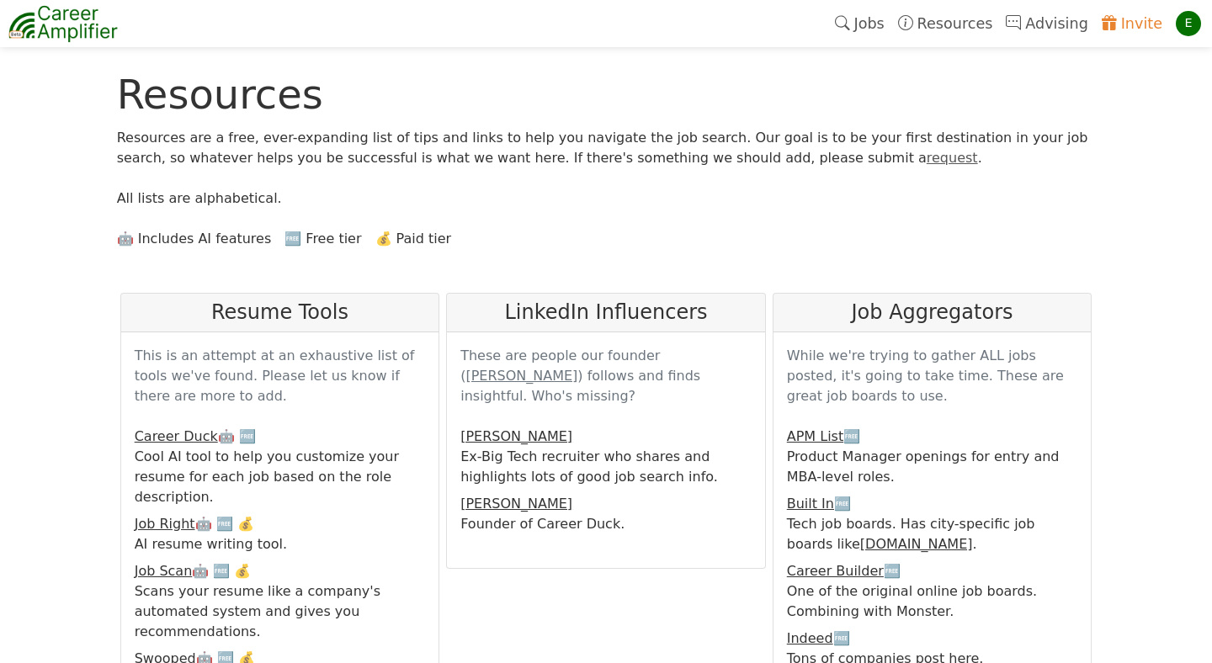
click at [872, 24] on link "Jobs" at bounding box center [859, 23] width 63 height 39
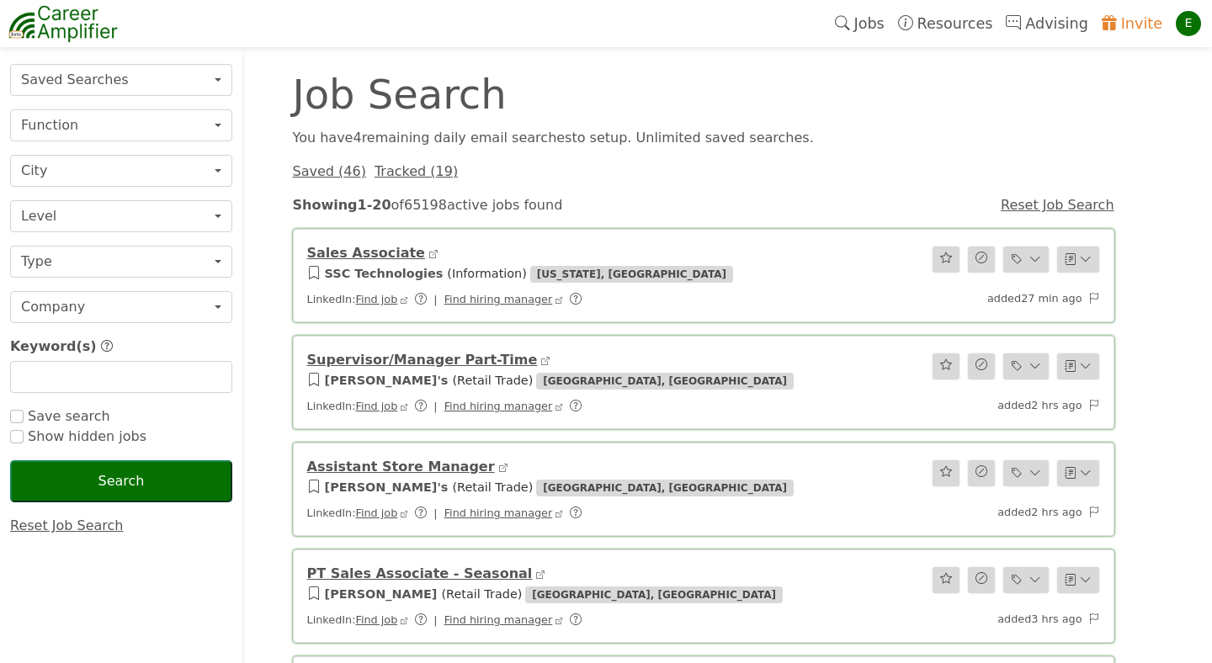
click at [674, 153] on div "Saved ( 46 ) Tracked ( 19 )" at bounding box center [703, 165] width 841 height 34
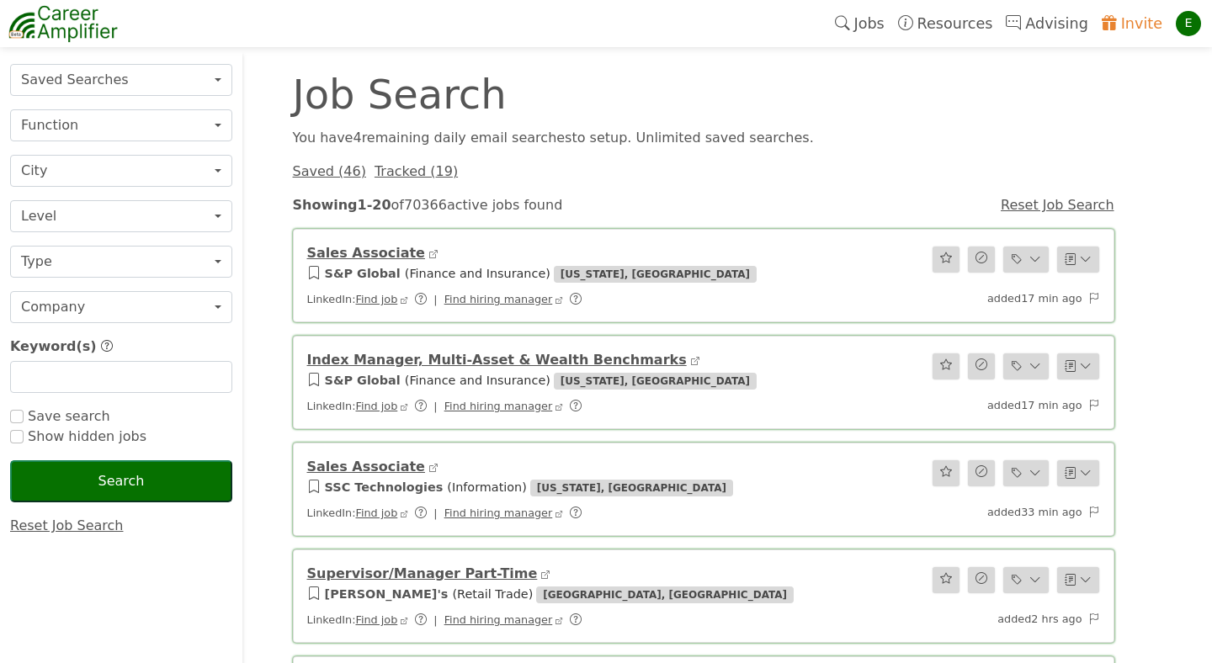
click at [915, 146] on div "You have 4 remaining daily email search es to setup. Unlimited saved searches." at bounding box center [703, 138] width 841 height 20
click at [210, 167] on button "City" at bounding box center [121, 171] width 222 height 32
click at [220, 261] on button "Type" at bounding box center [121, 262] width 222 height 32
click at [209, 305] on button "Company" at bounding box center [121, 307] width 222 height 32
